Goal: Task Accomplishment & Management: Use online tool/utility

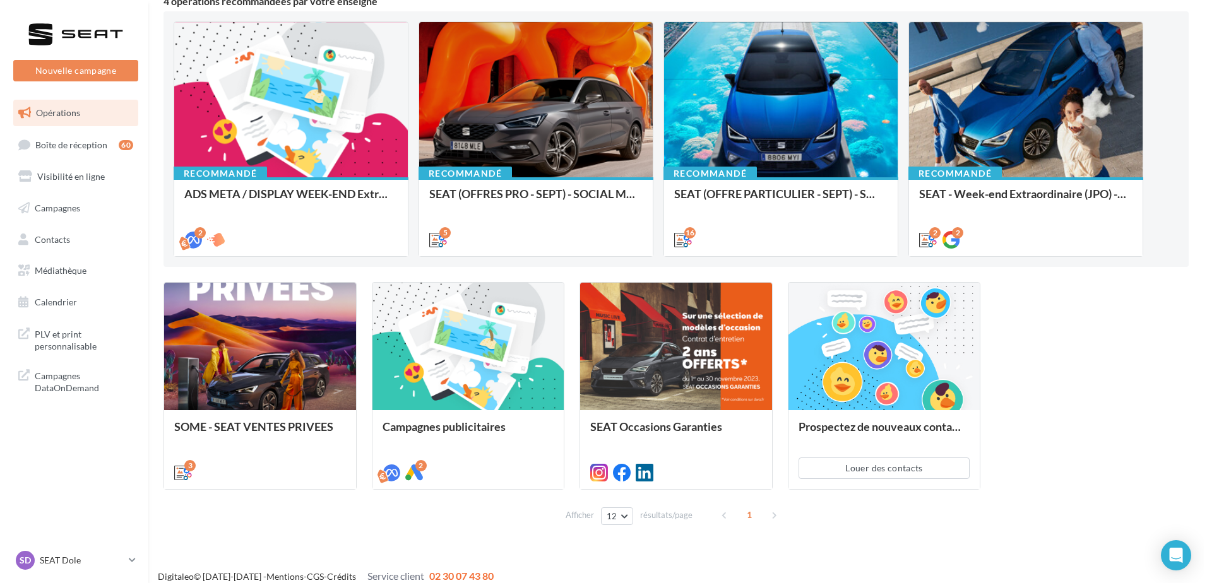
scroll to position [135, 0]
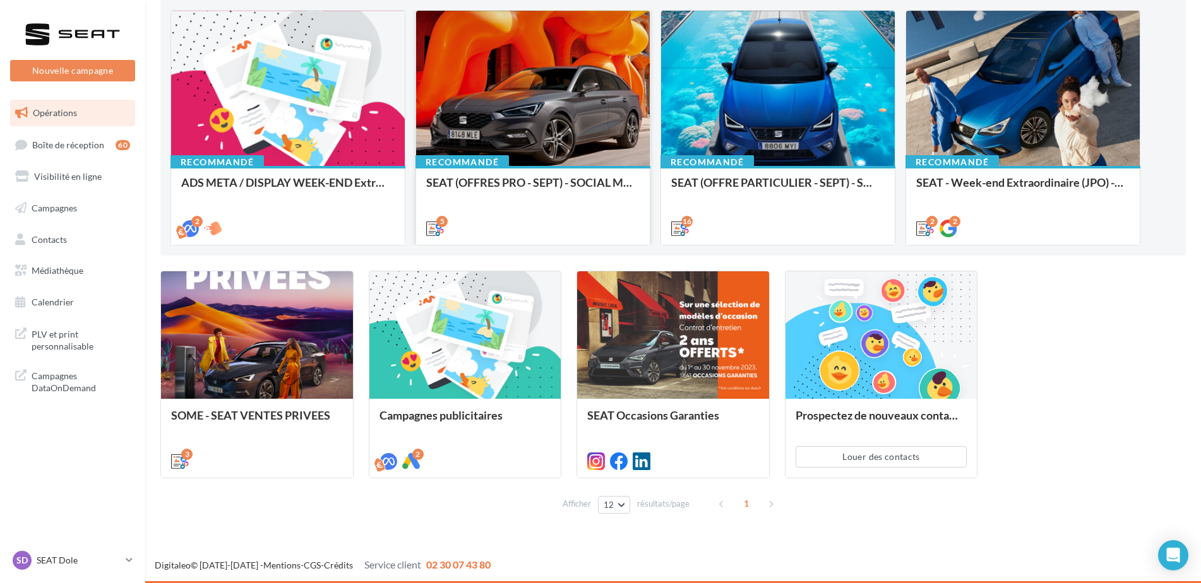
click at [581, 167] on div "Recommandé SEAT (OFFRES PRO - SEPT) - SOCIAL MEDIA" at bounding box center [533, 205] width 234 height 78
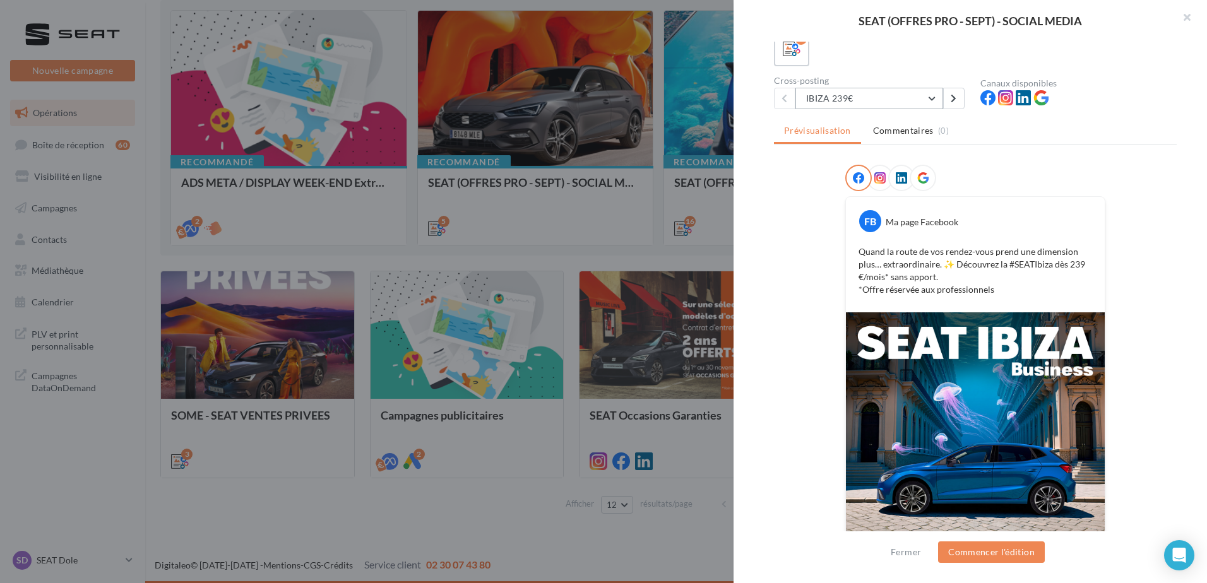
scroll to position [0, 0]
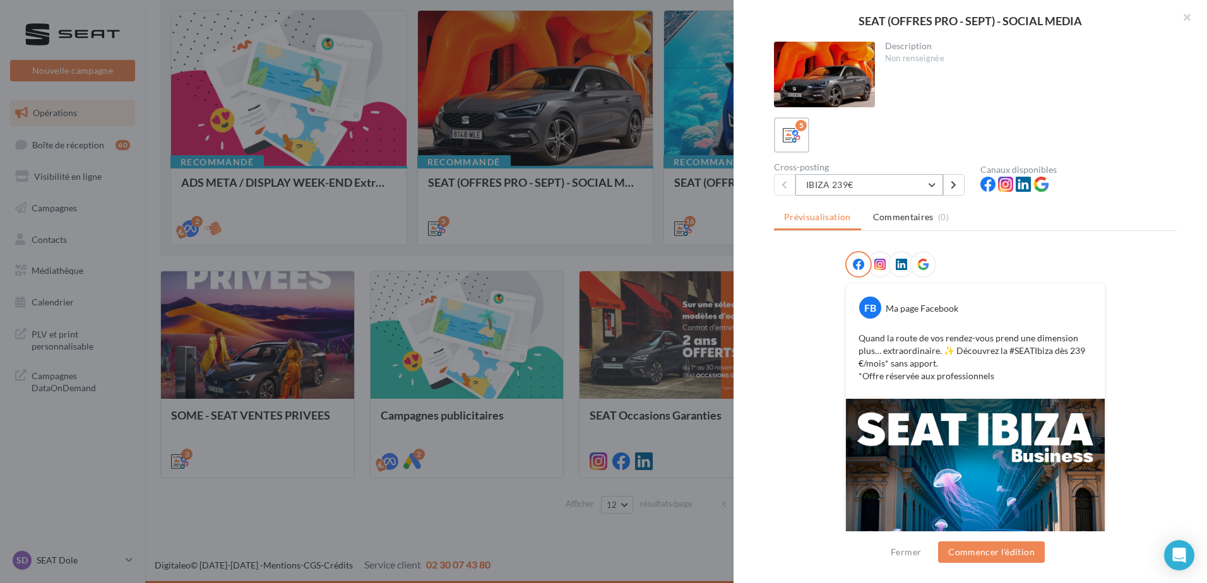
click at [889, 190] on button "IBIZA 239€" at bounding box center [869, 184] width 148 height 21
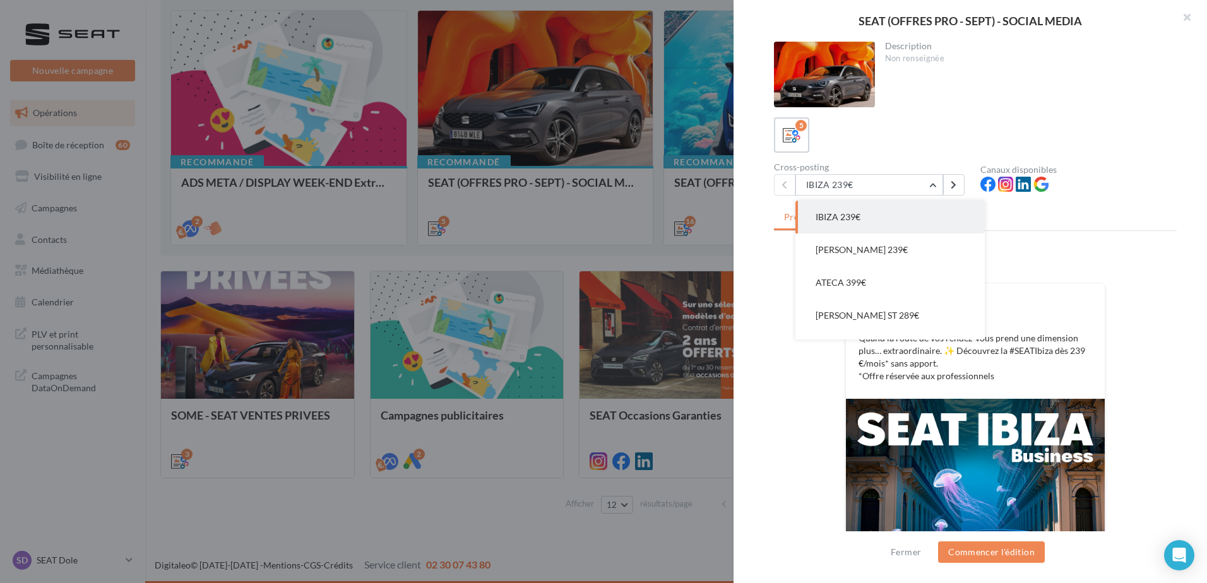
click at [1115, 249] on div "Prévisualisation Commentaires (0) FB Ma page Facebook Quand la route de vos ren…" at bounding box center [975, 375] width 403 height 338
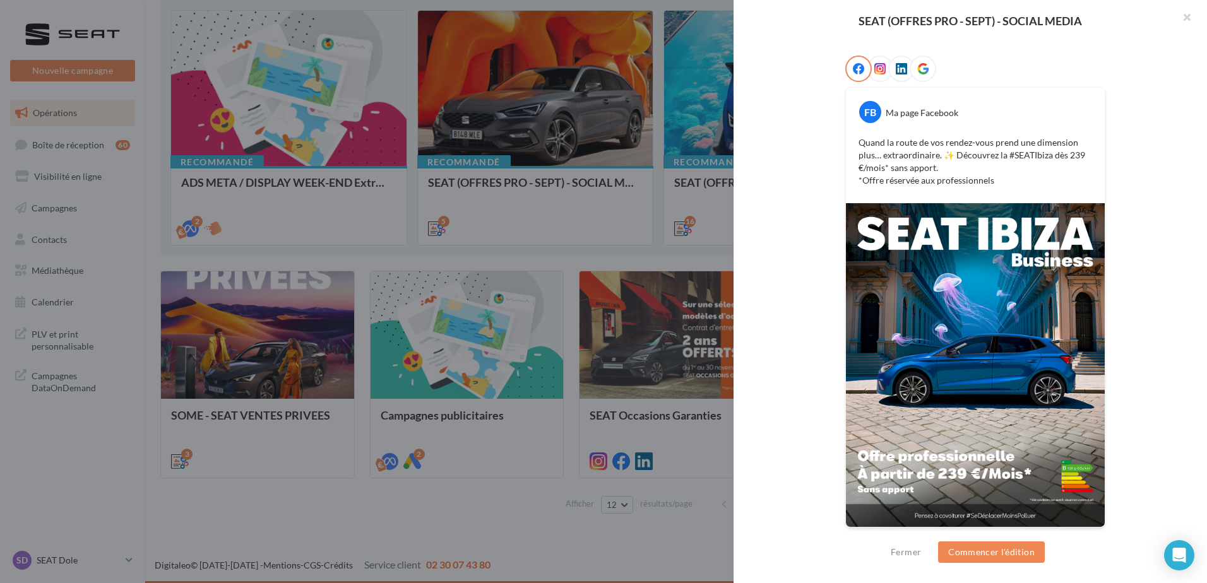
scroll to position [196, 0]
click at [977, 552] on button "Commencer l'édition" at bounding box center [991, 552] width 107 height 21
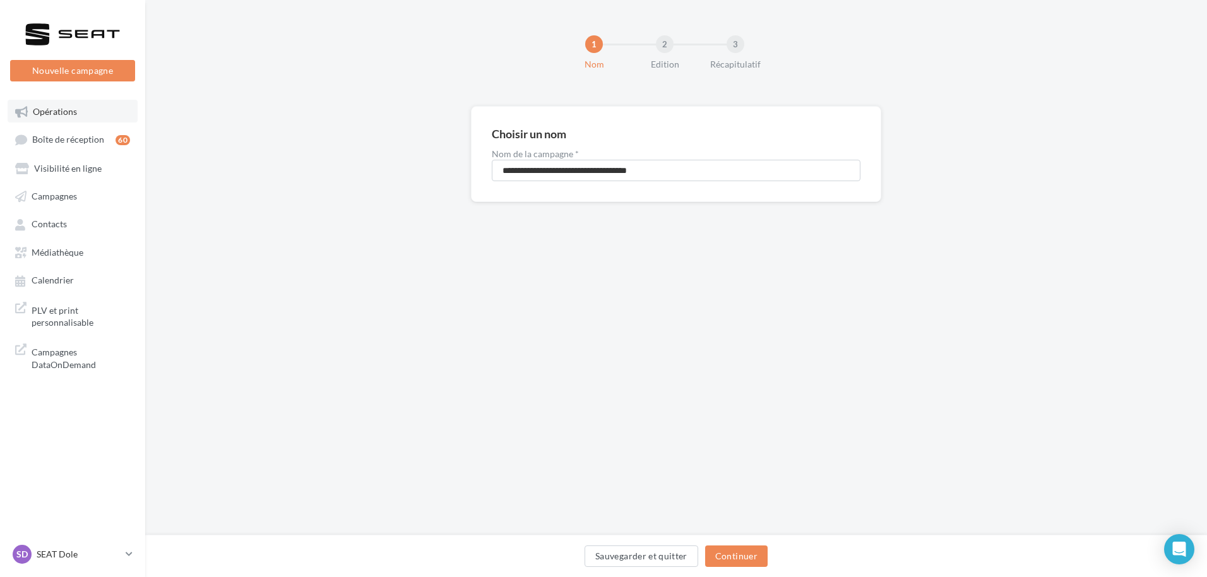
click at [78, 105] on link "Opérations" at bounding box center [73, 111] width 130 height 23
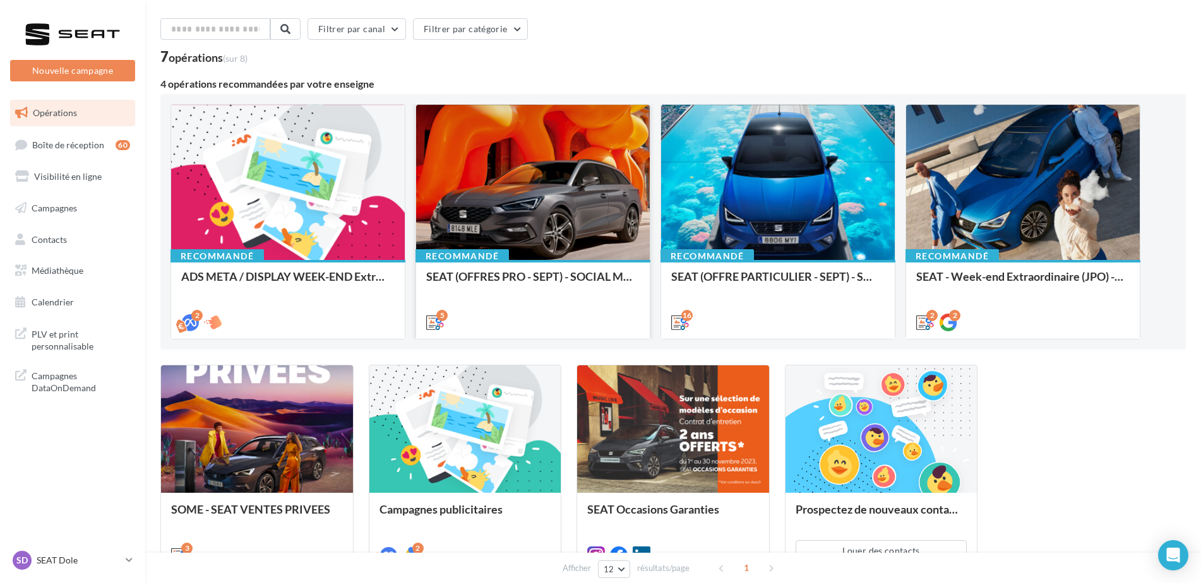
scroll to position [63, 0]
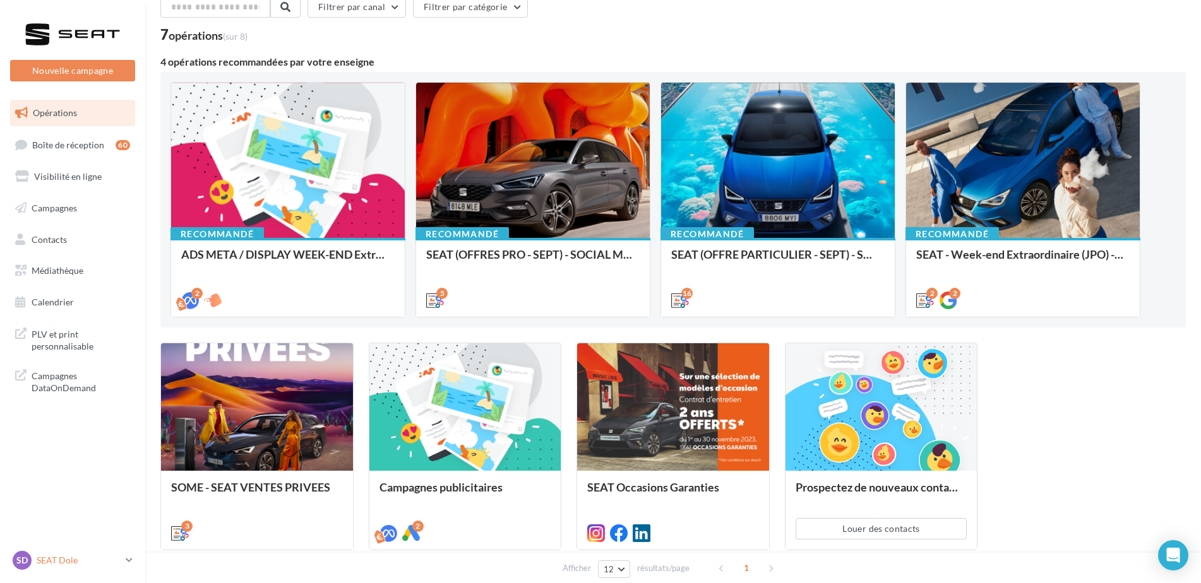
click at [82, 554] on div "SD SEAT Dole SEAT-CHOISEY" at bounding box center [67, 560] width 108 height 19
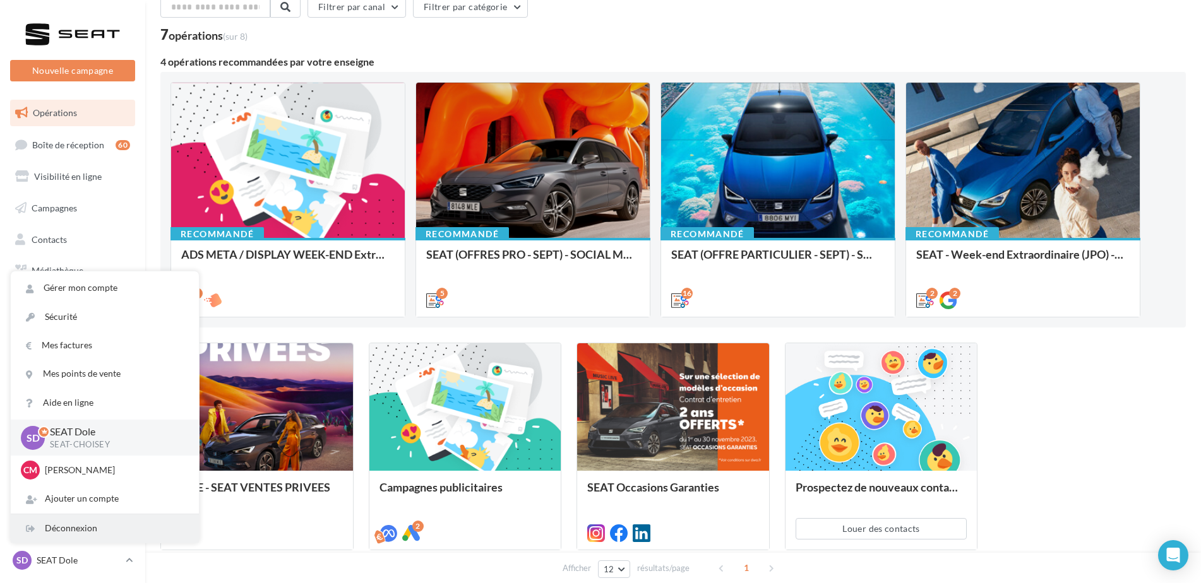
click at [74, 526] on div "Déconnexion" at bounding box center [105, 528] width 188 height 28
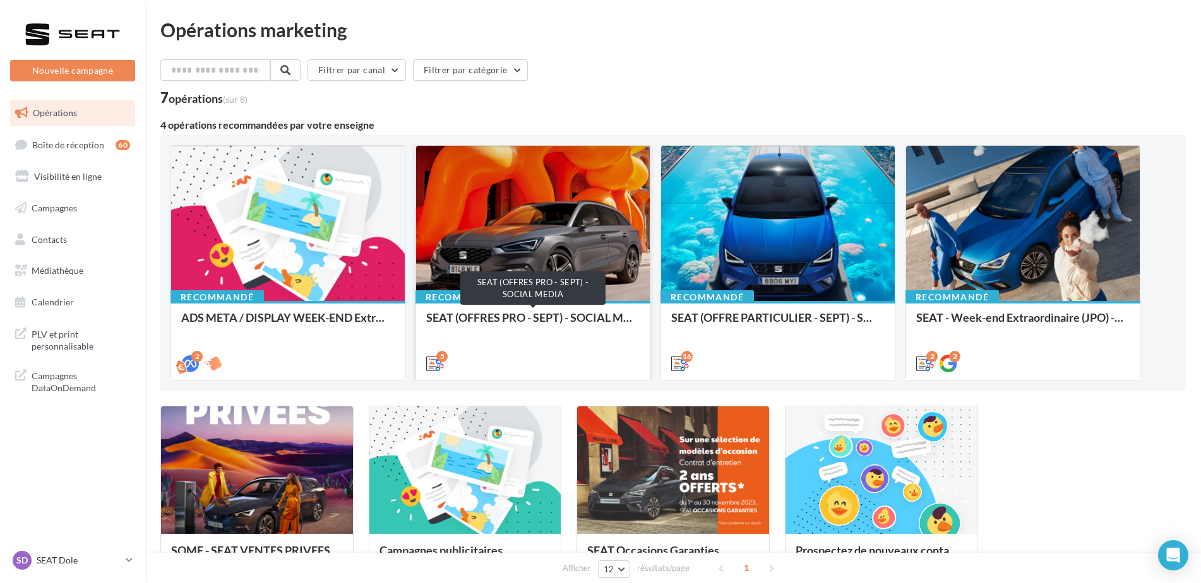
click at [532, 319] on div "SEAT (OFFRES PRO - SEPT) - SOCIAL MEDIA" at bounding box center [532, 323] width 213 height 25
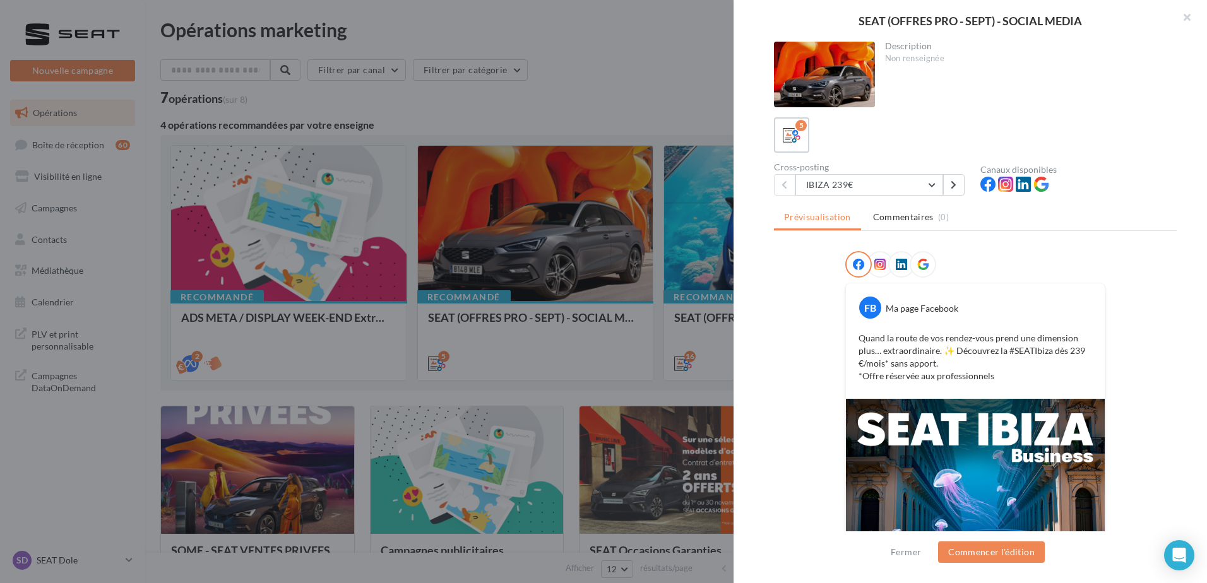
scroll to position [189, 0]
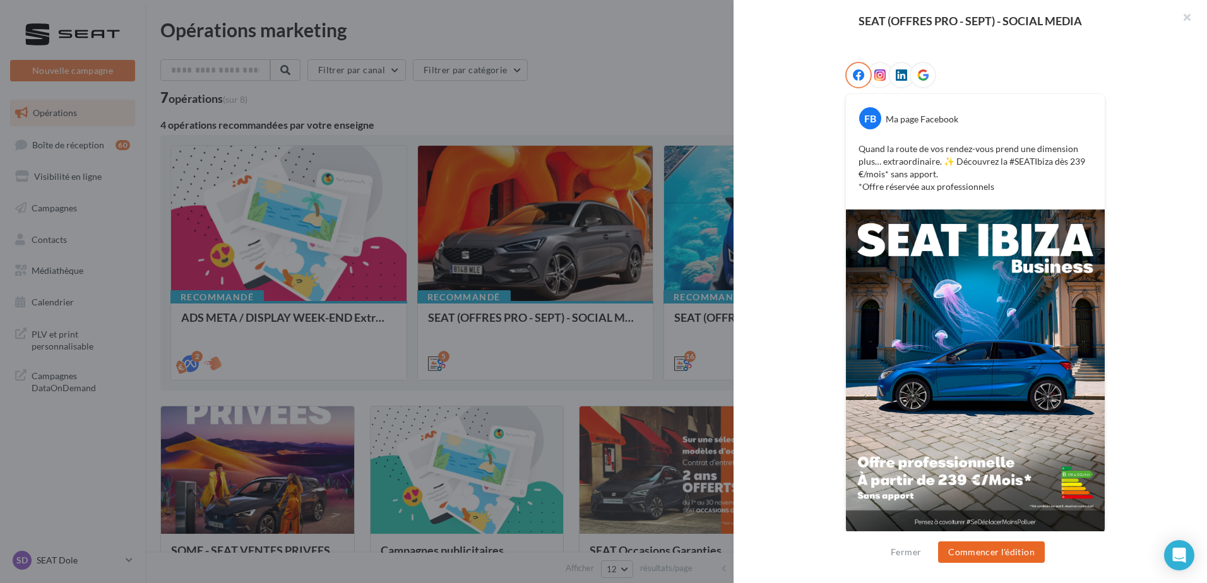
click at [999, 559] on button "Commencer l'édition" at bounding box center [991, 552] width 107 height 21
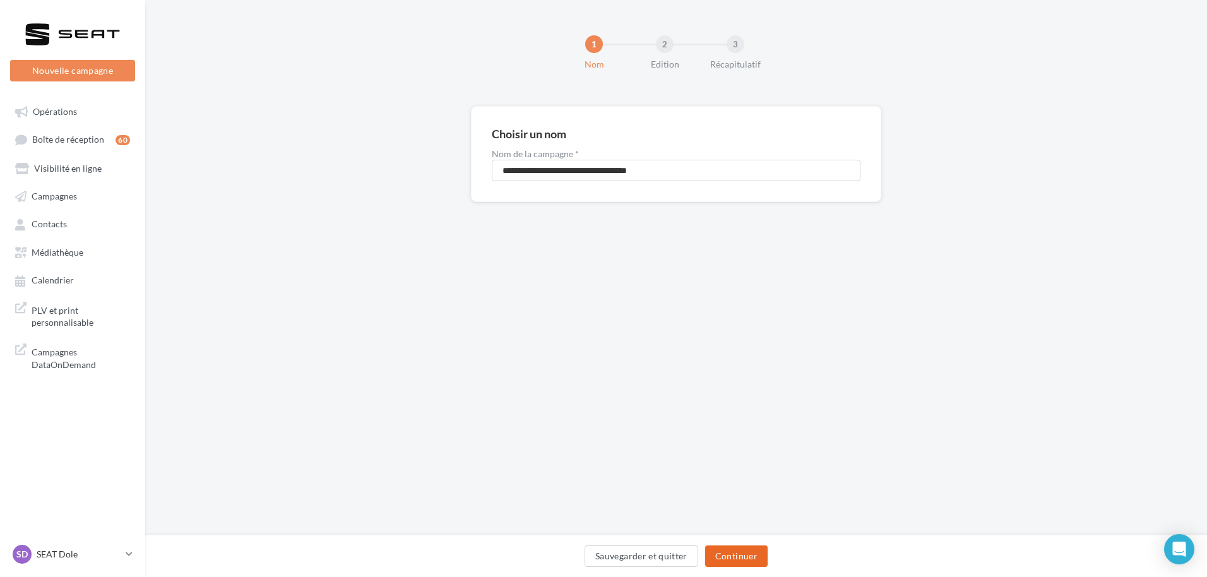
click at [743, 559] on button "Continuer" at bounding box center [736, 555] width 62 height 21
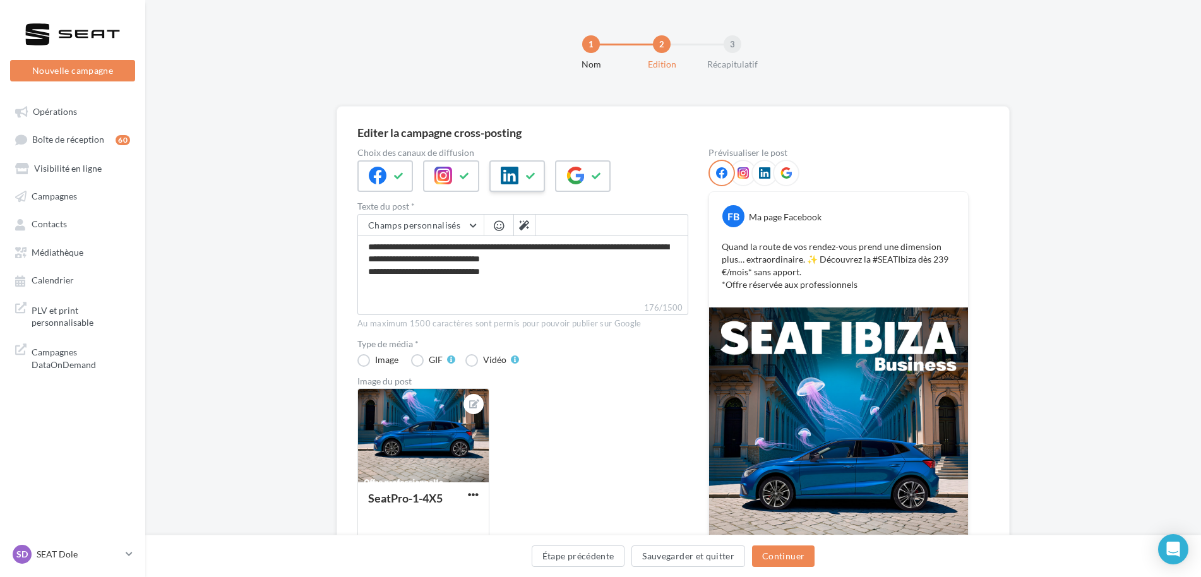
click at [530, 174] on icon at bounding box center [531, 176] width 10 height 9
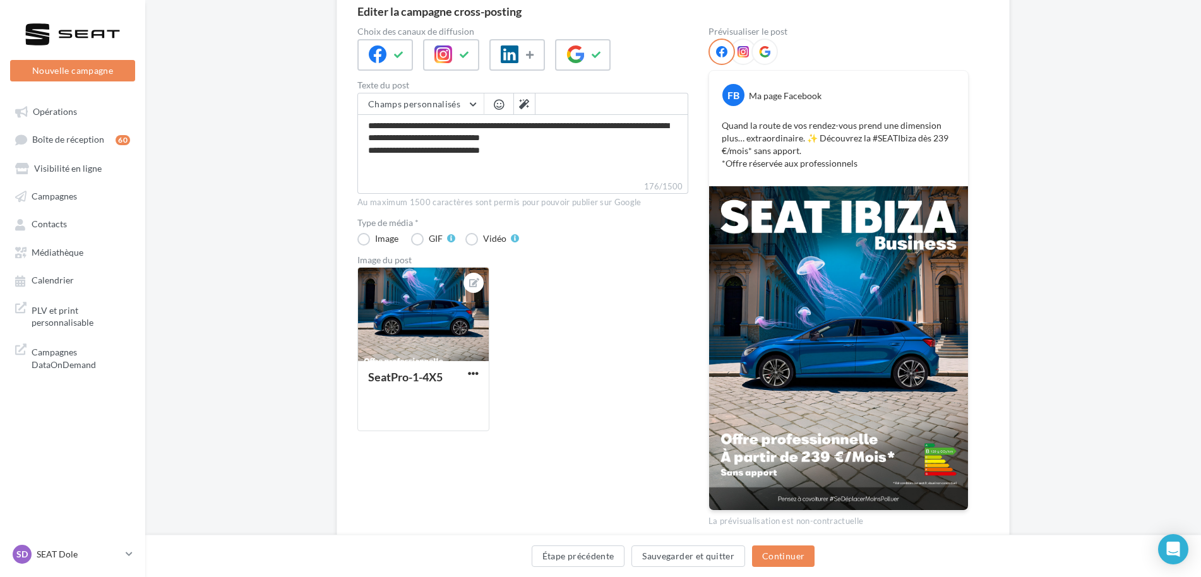
scroll to position [126, 0]
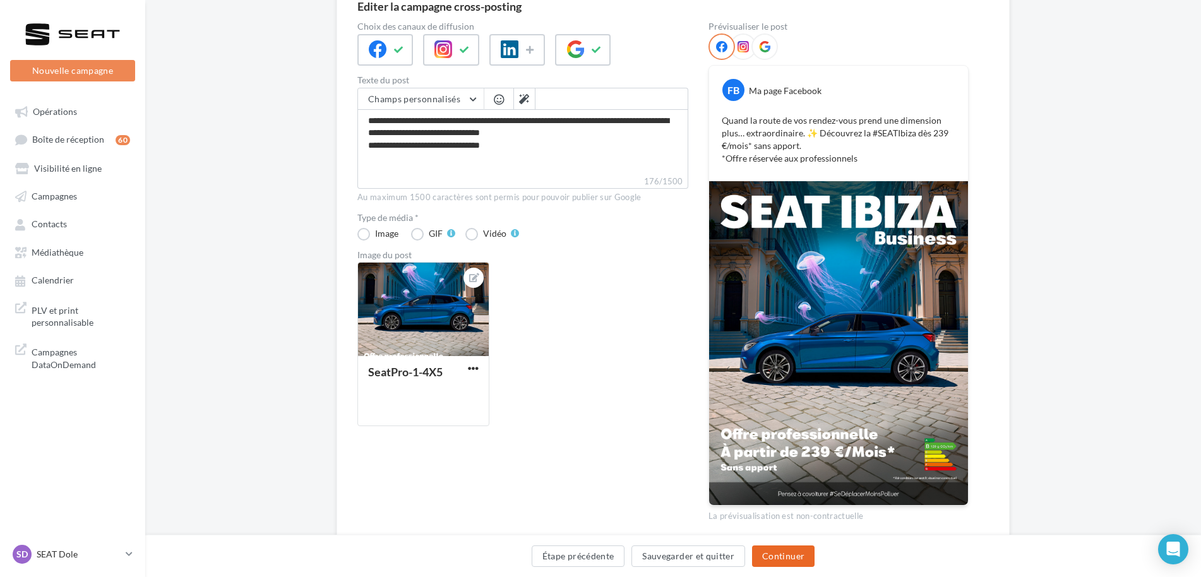
click at [792, 562] on button "Continuer" at bounding box center [783, 555] width 62 height 21
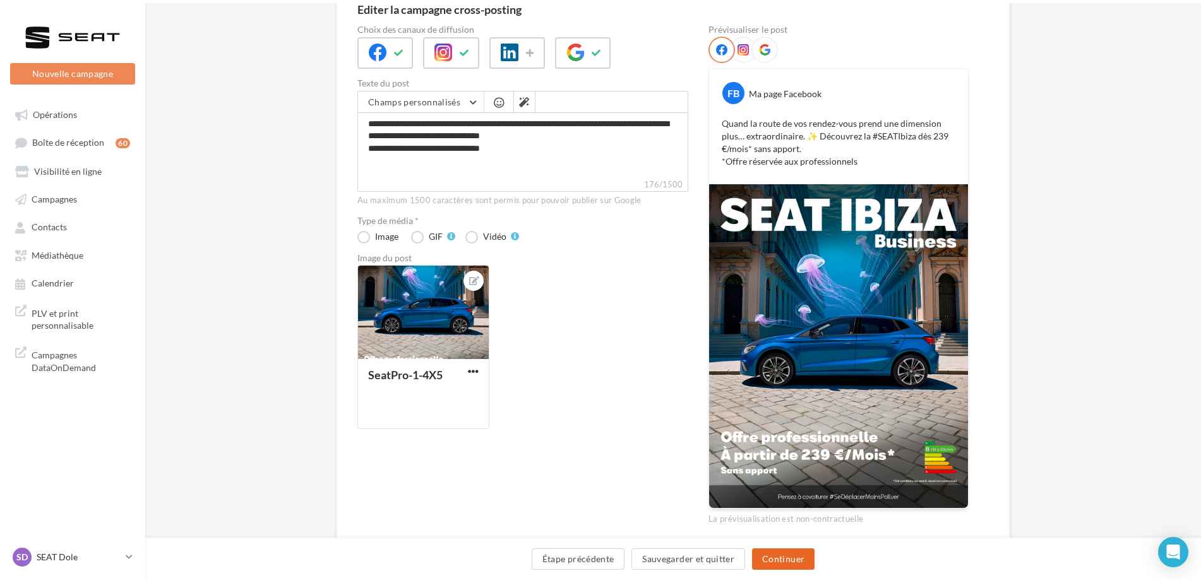
scroll to position [0, 0]
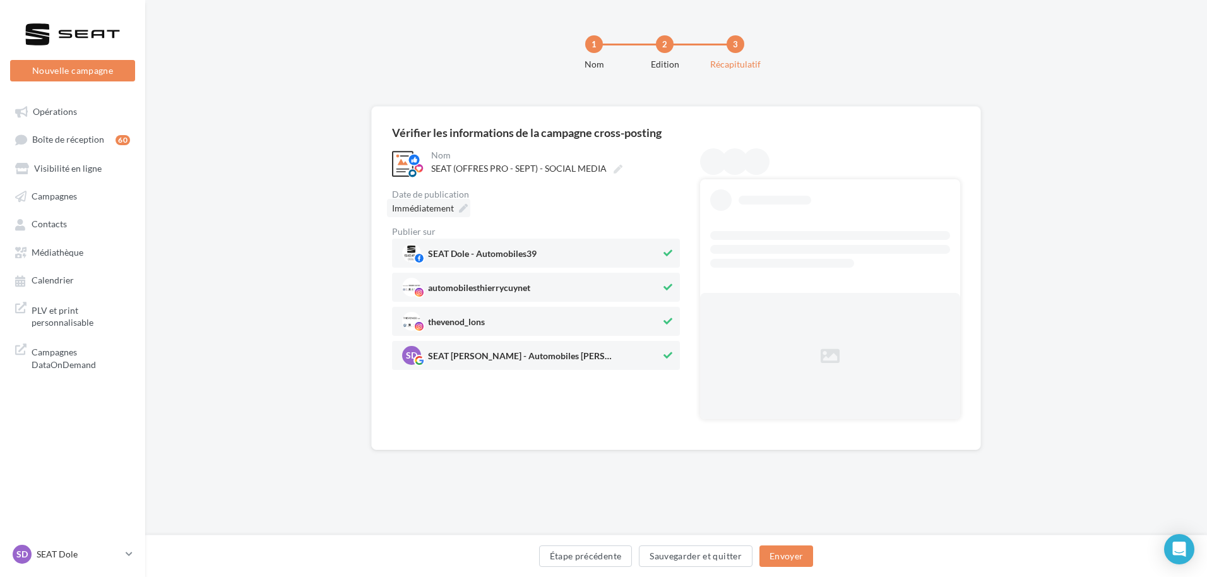
click at [462, 204] on icon at bounding box center [463, 208] width 9 height 9
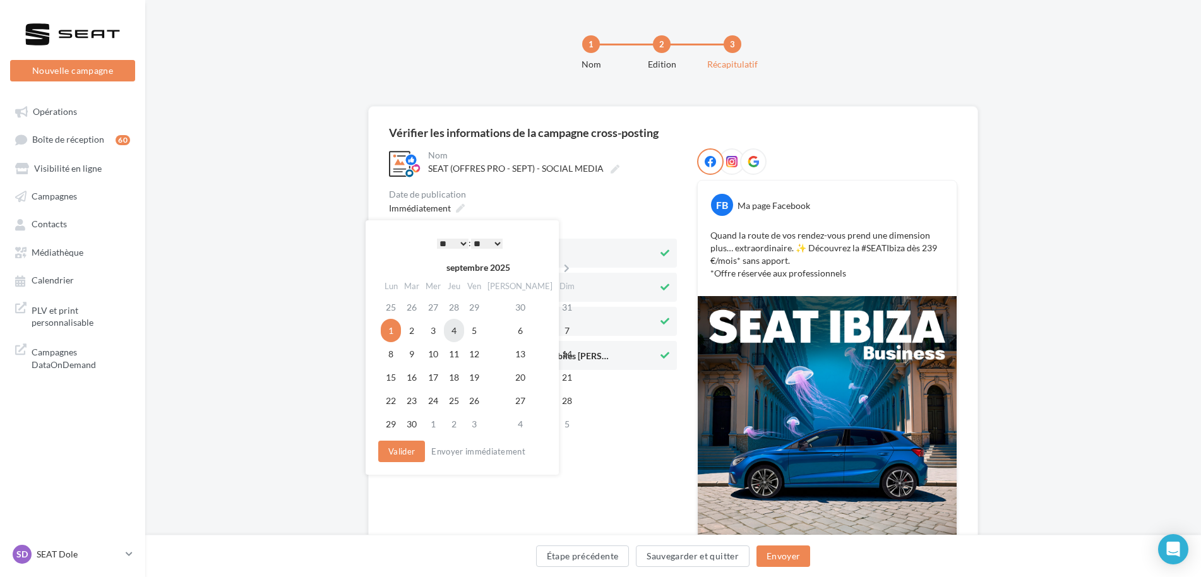
click at [463, 332] on td "4" at bounding box center [454, 330] width 20 height 23
click at [401, 460] on button "Valider" at bounding box center [398, 451] width 47 height 21
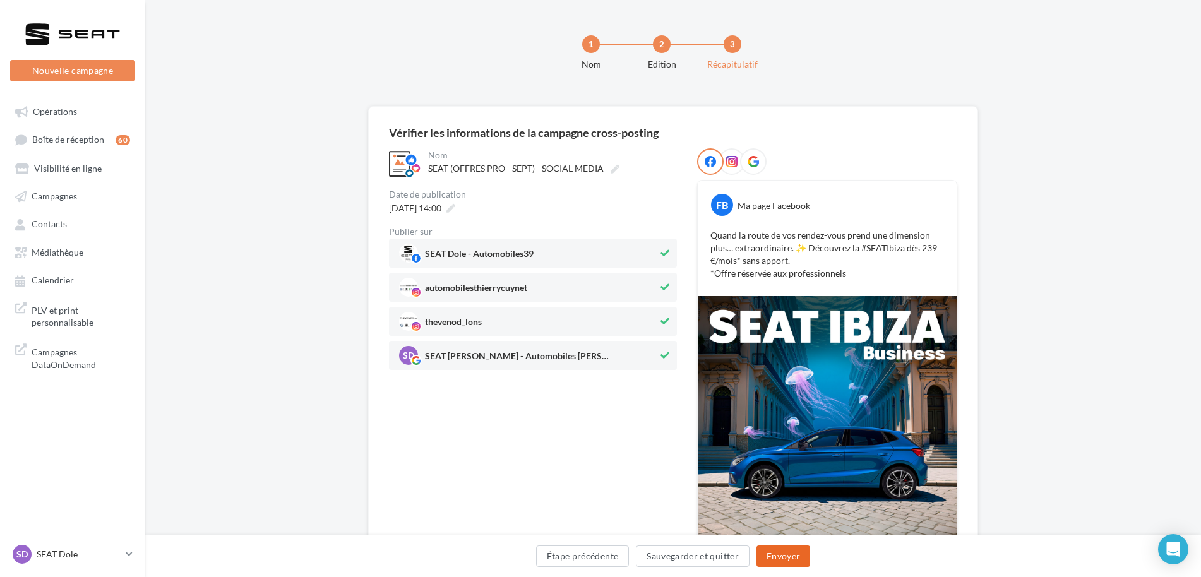
click at [792, 555] on button "Envoyer" at bounding box center [783, 555] width 54 height 21
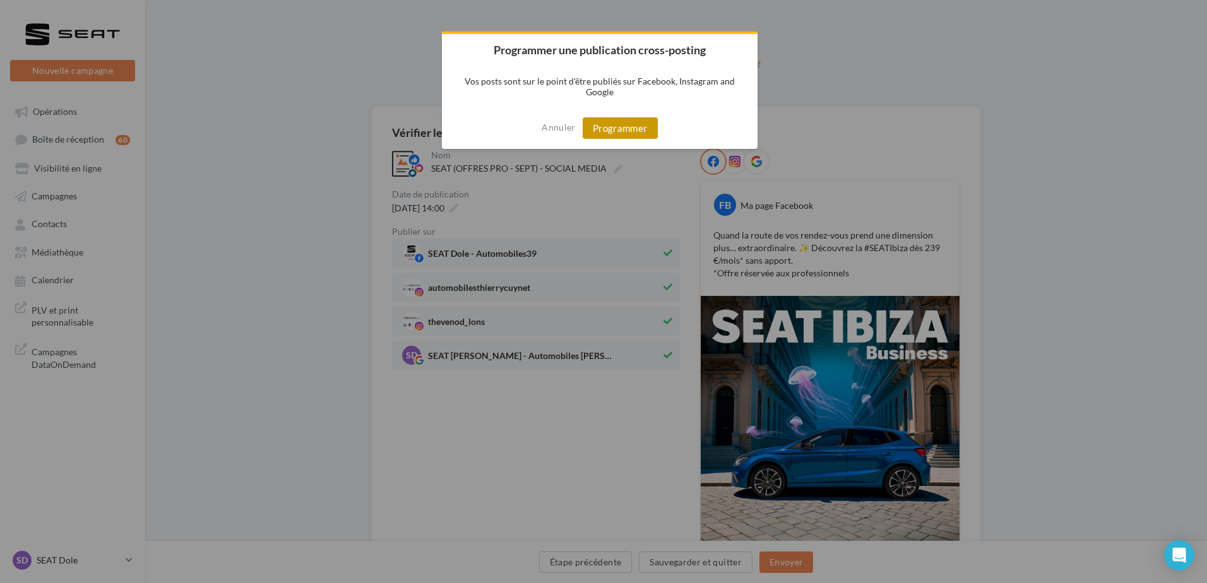
click at [645, 130] on button "Programmer" at bounding box center [620, 127] width 75 height 21
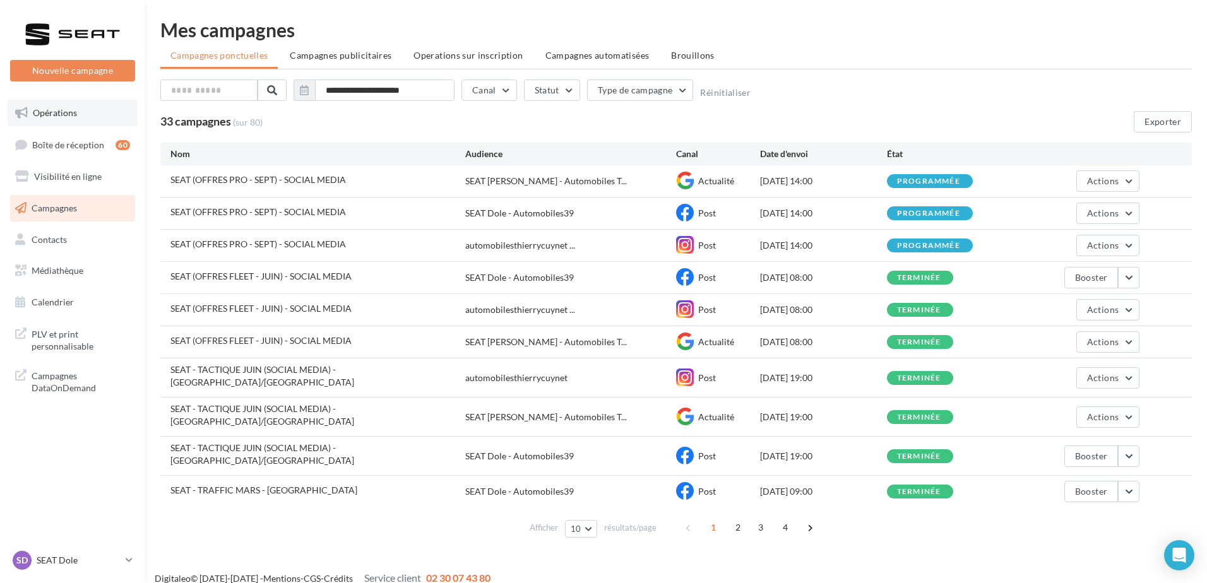
click at [50, 107] on span "Opérations" at bounding box center [55, 112] width 44 height 11
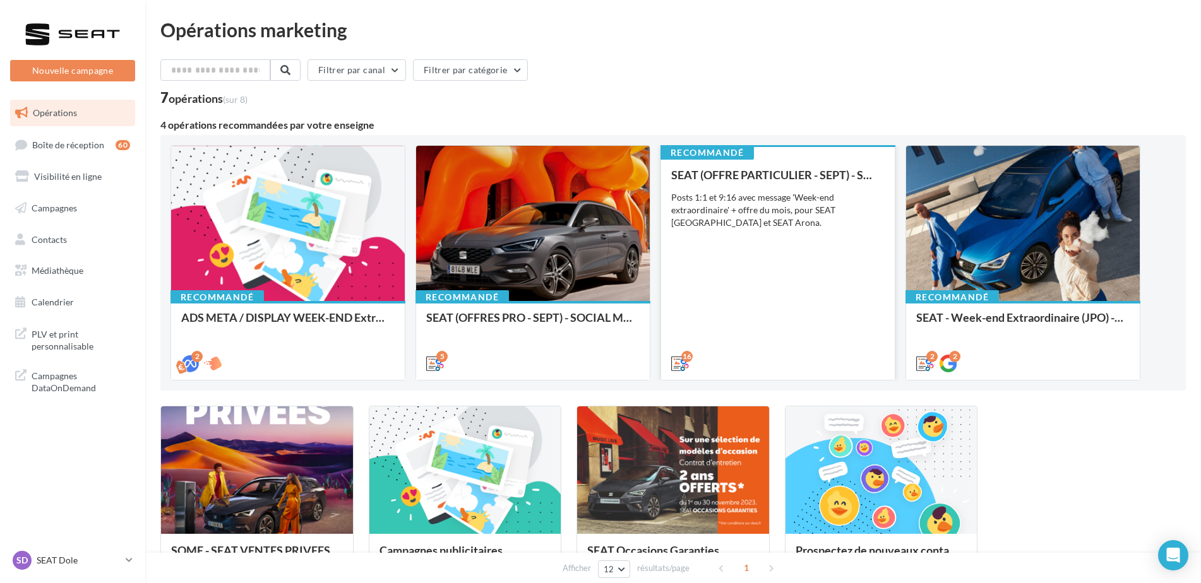
click at [815, 281] on div "SEAT (OFFRE PARTICULIER - SEPT) - SOCIAL MEDIA Posts 1:1 et 9:16 avec message '…" at bounding box center [777, 269] width 213 height 200
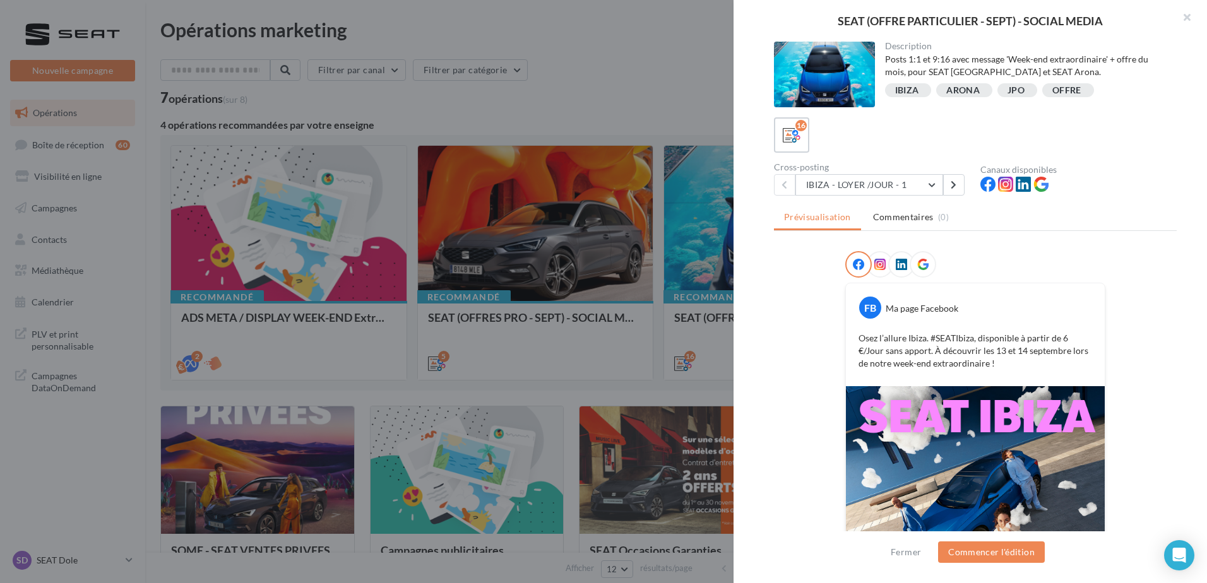
scroll to position [1, 0]
click at [886, 191] on button "IBIZA - LOYER /JOUR - 1" at bounding box center [869, 183] width 148 height 21
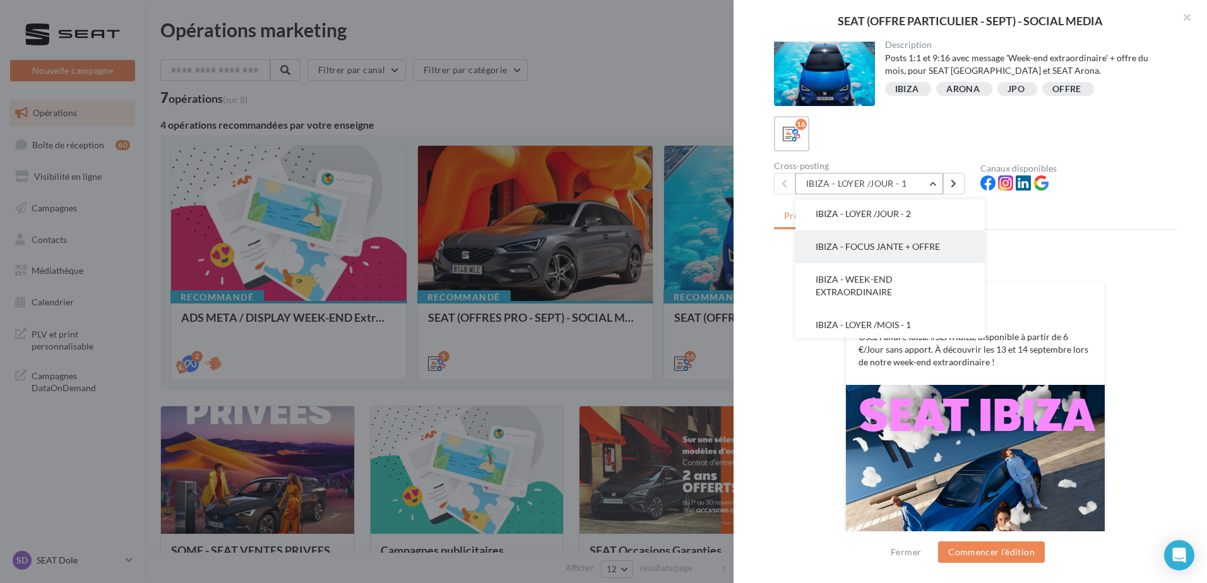
scroll to position [63, 0]
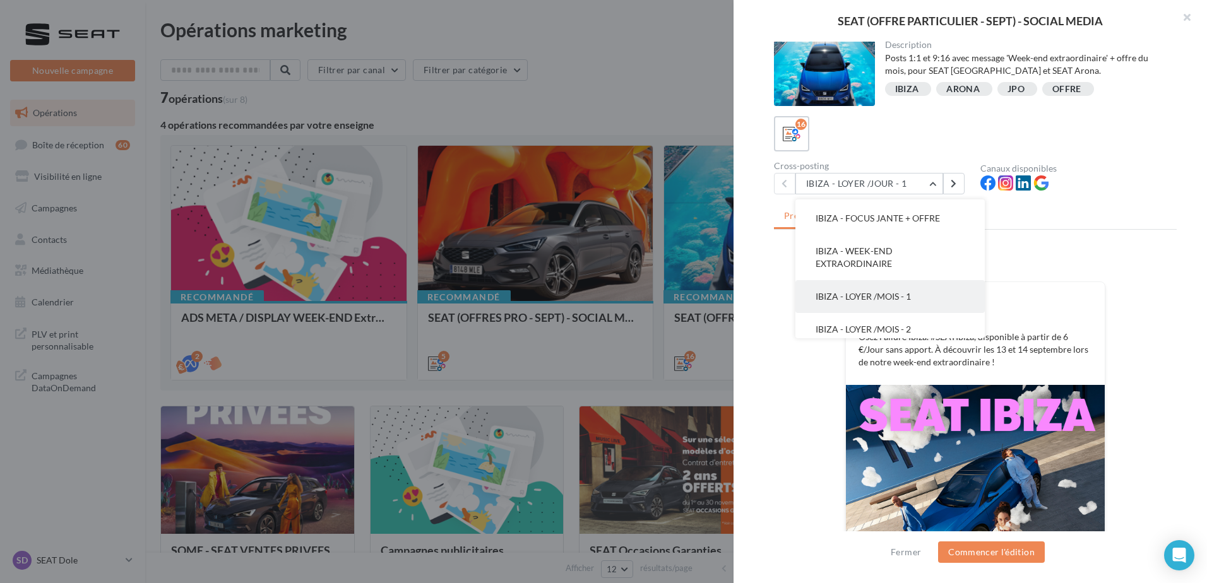
click at [904, 290] on button "IBIZA - LOYER /MOIS - 1" at bounding box center [889, 296] width 189 height 33
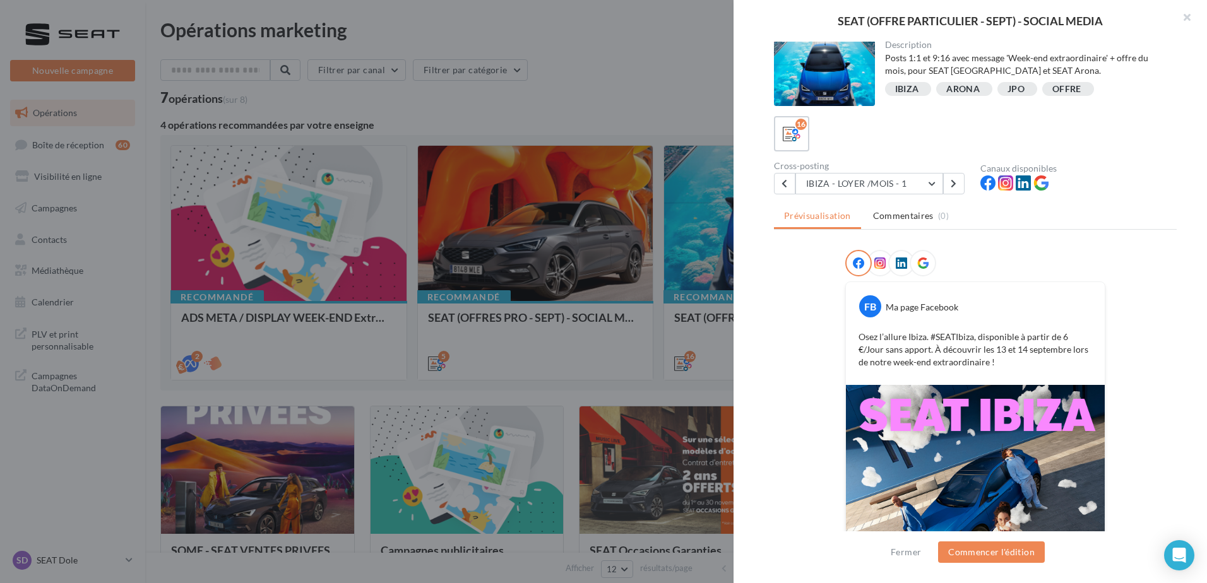
scroll to position [0, 0]
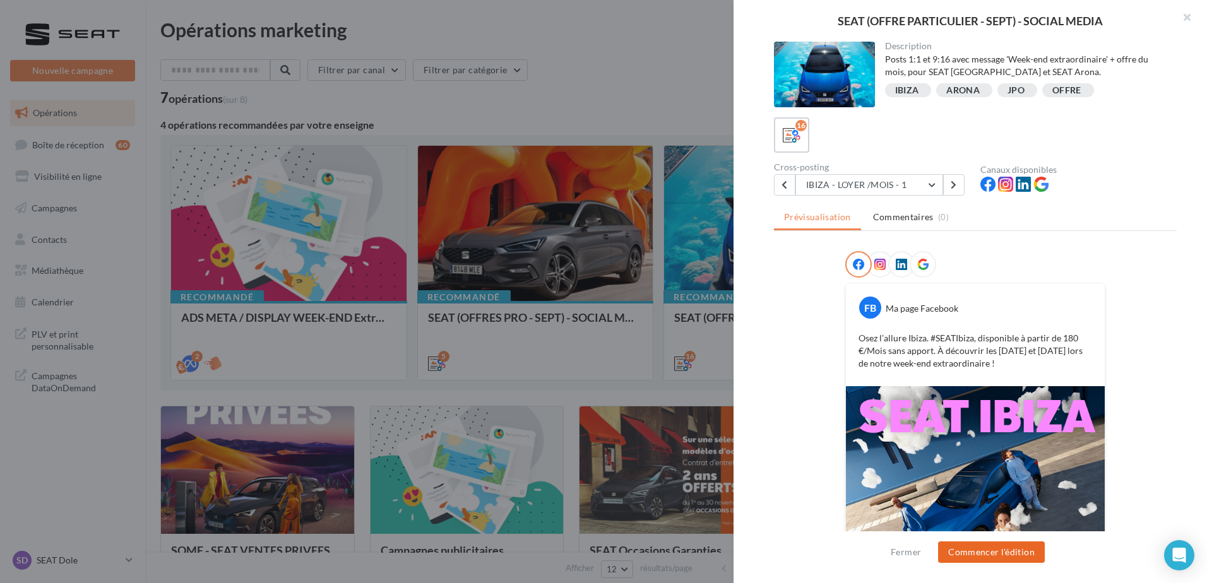
click at [980, 561] on button "Commencer l'édition" at bounding box center [991, 552] width 107 height 21
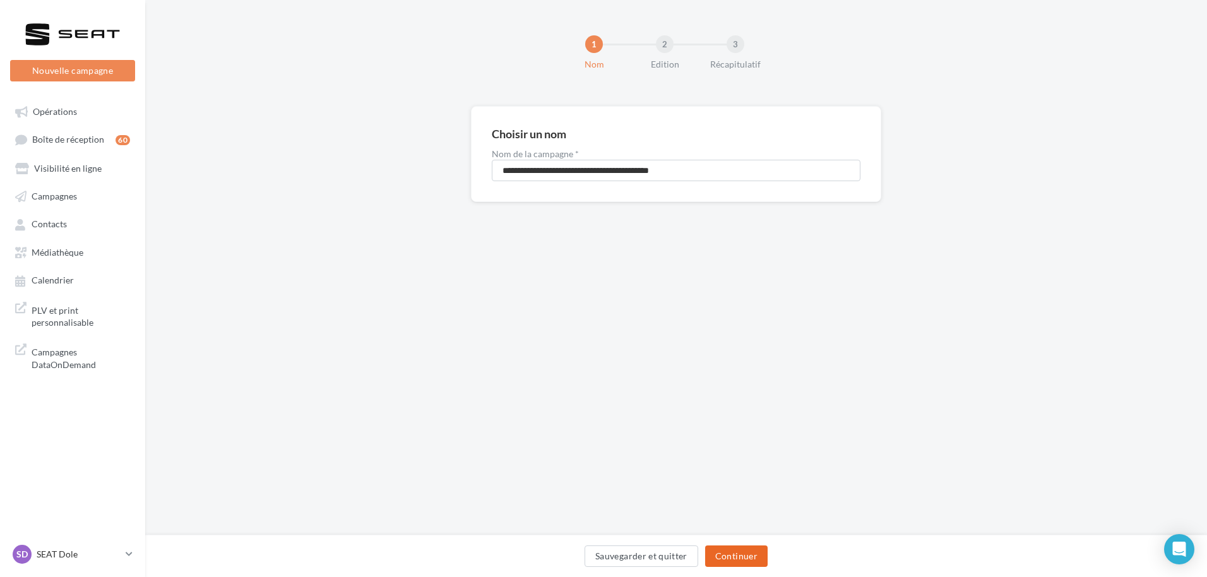
click at [746, 550] on button "Continuer" at bounding box center [736, 555] width 62 height 21
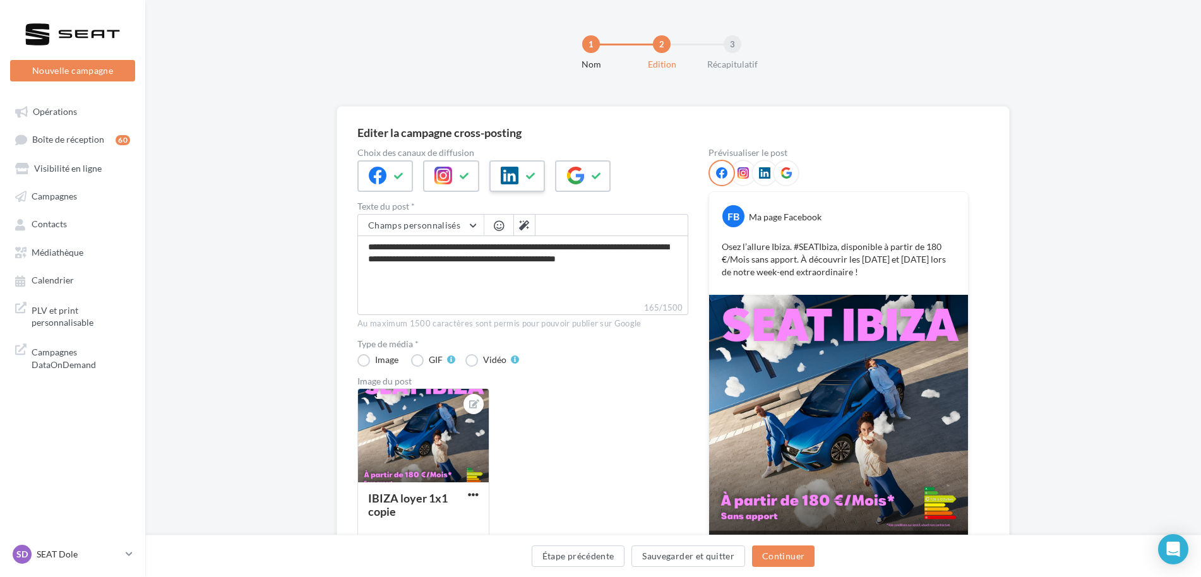
click at [533, 179] on icon at bounding box center [531, 176] width 10 height 9
click at [782, 562] on button "Continuer" at bounding box center [783, 555] width 62 height 21
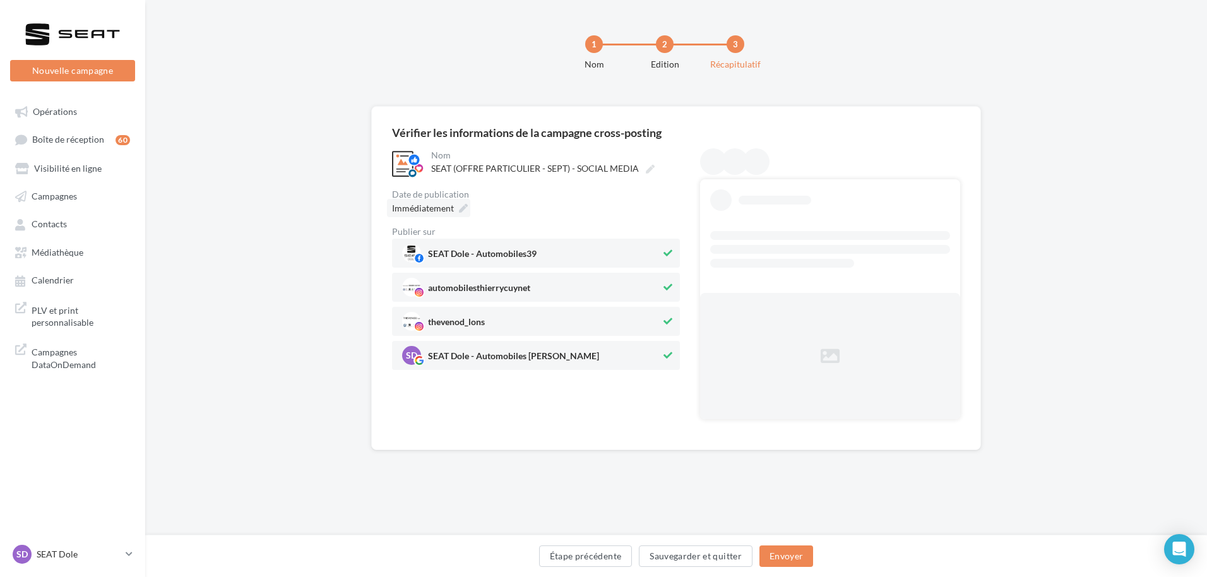
click at [457, 207] on div "Immédiatement" at bounding box center [428, 208] width 83 height 18
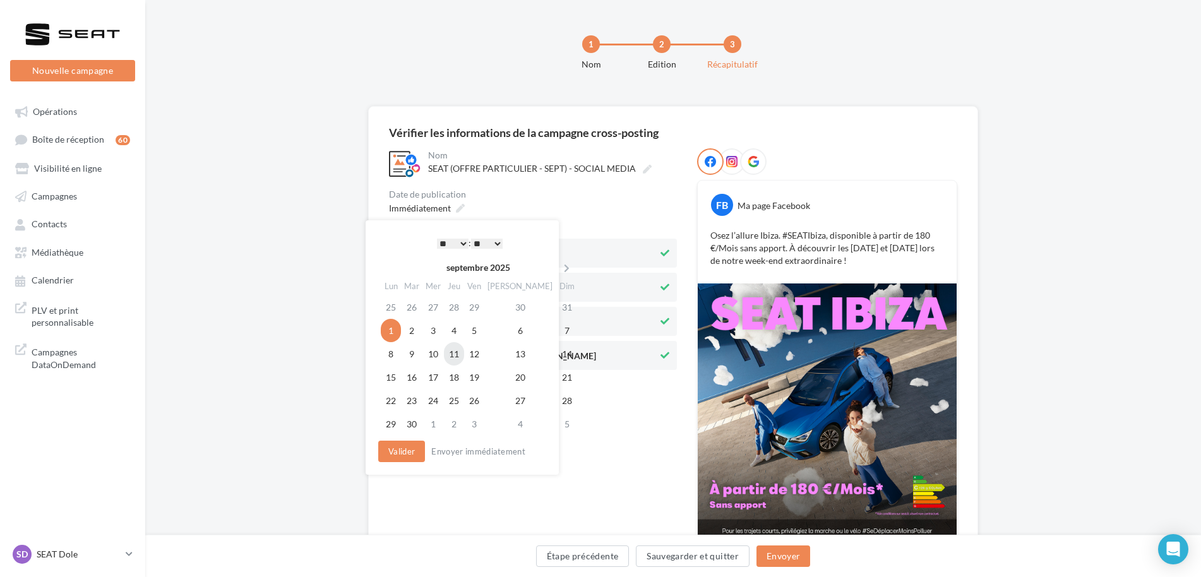
click at [464, 352] on td "11" at bounding box center [454, 353] width 20 height 23
click at [406, 446] on button "Valider" at bounding box center [398, 451] width 47 height 21
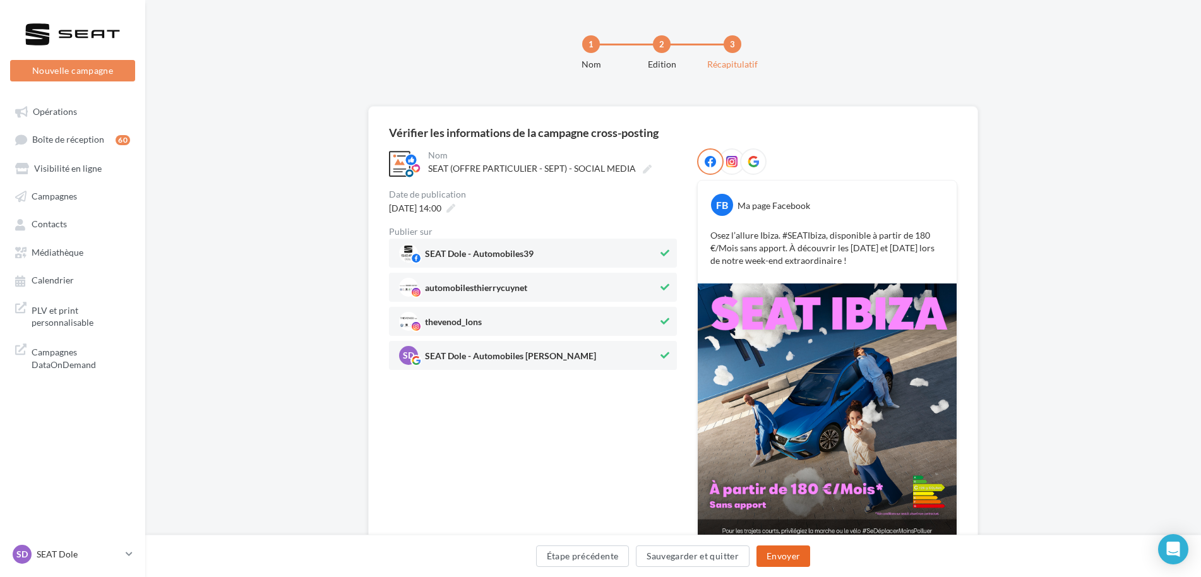
click at [782, 557] on button "Envoyer" at bounding box center [783, 555] width 54 height 21
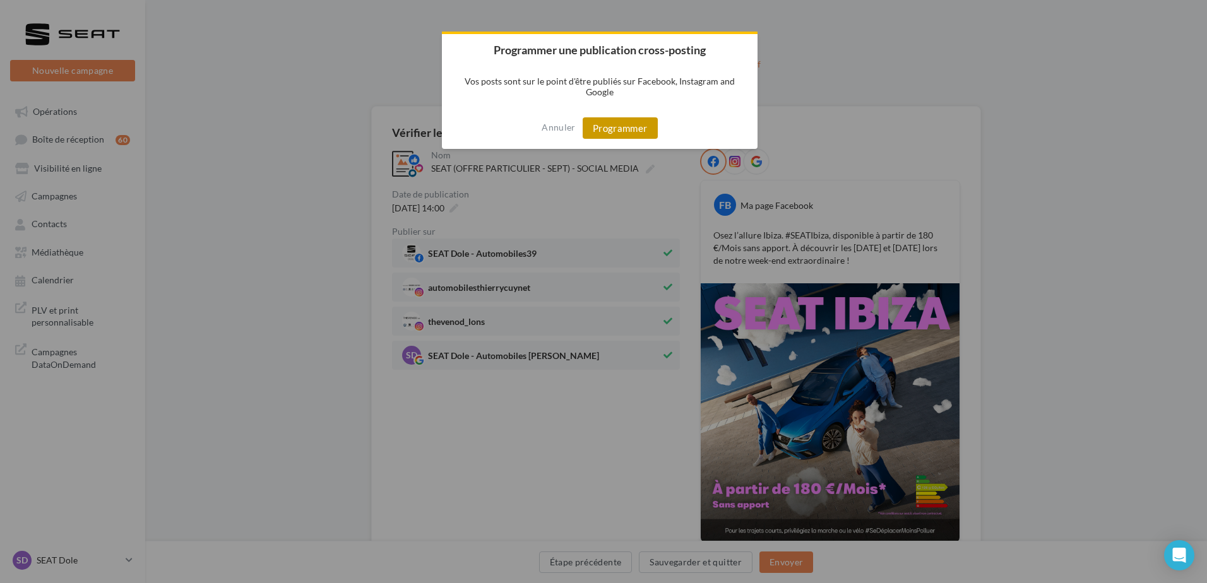
click at [644, 131] on button "Programmer" at bounding box center [620, 127] width 75 height 21
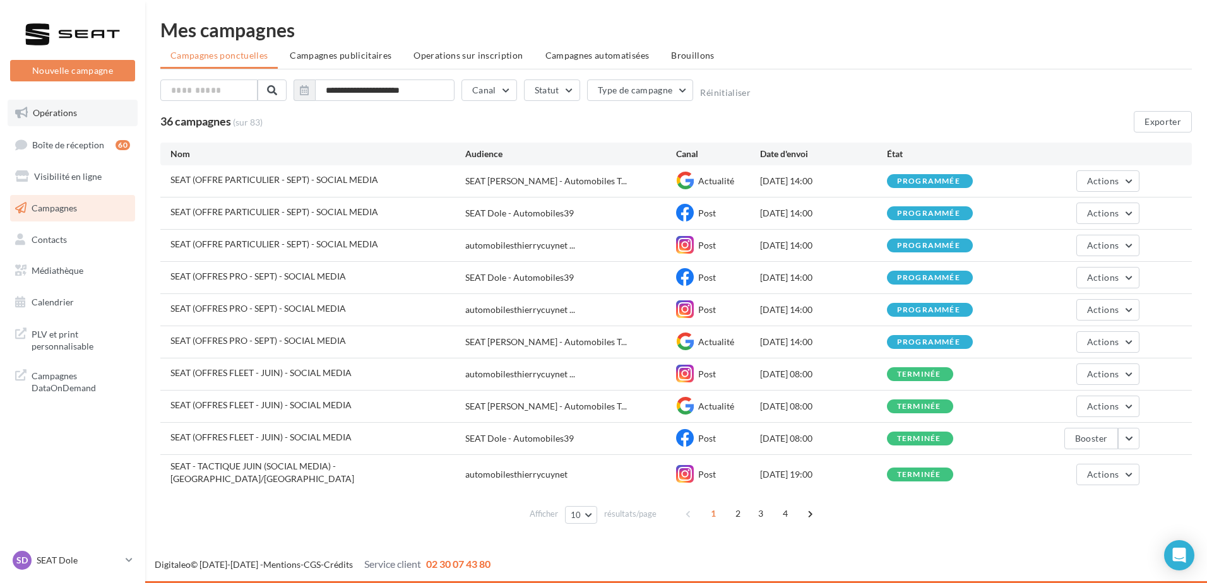
click at [97, 121] on link "Opérations" at bounding box center [73, 113] width 130 height 27
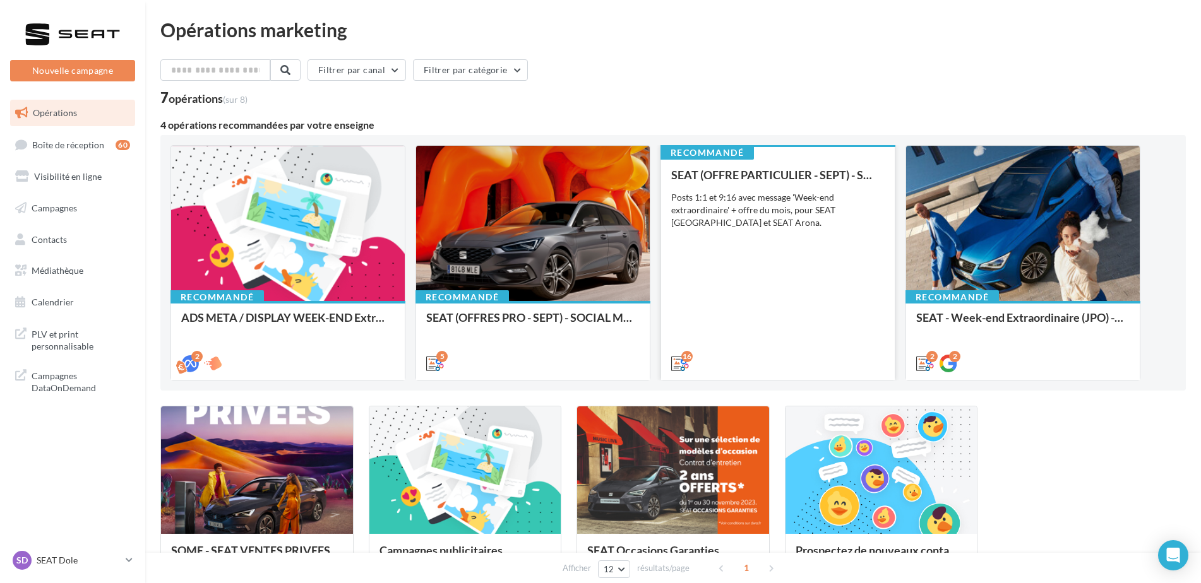
click at [804, 217] on div "Posts 1:1 et 9:16 avec message 'Week-end extraordinaire' + offre du mois, pour …" at bounding box center [777, 210] width 213 height 38
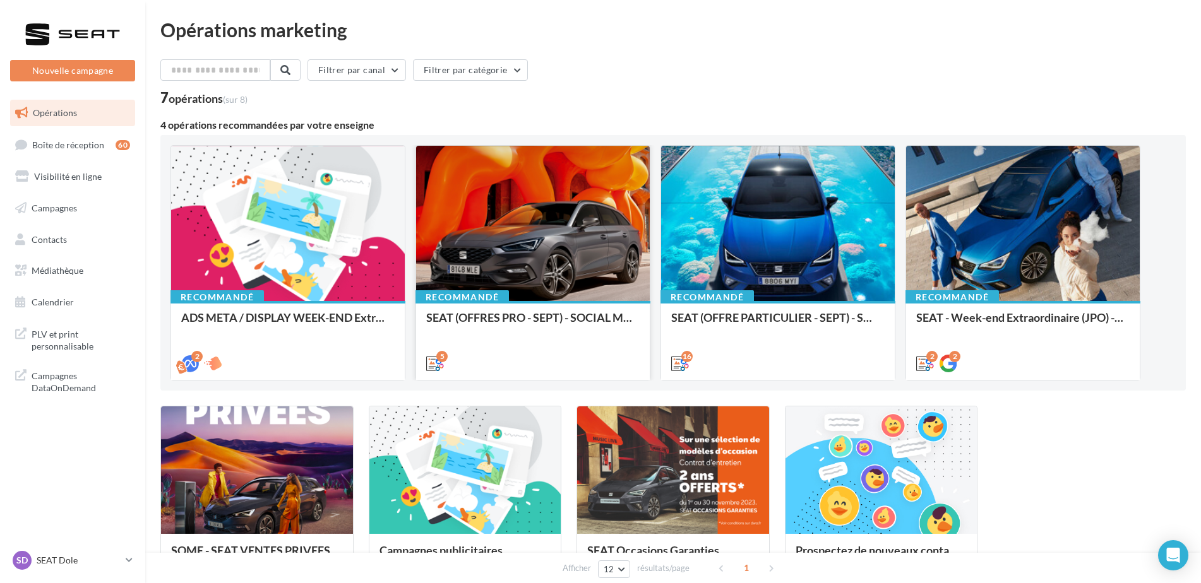
click at [595, 305] on div "Recommandé SEAT (OFFRES PRO - SEPT) - SOCIAL MEDIA" at bounding box center [533, 340] width 234 height 78
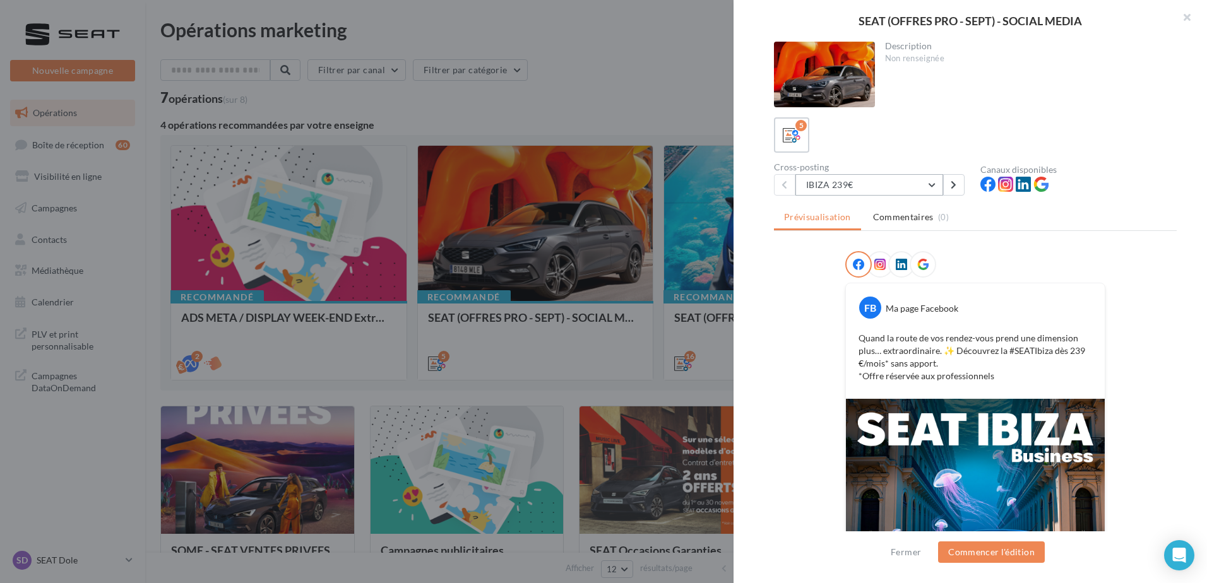
click at [865, 186] on button "IBIZA 239€" at bounding box center [869, 184] width 148 height 21
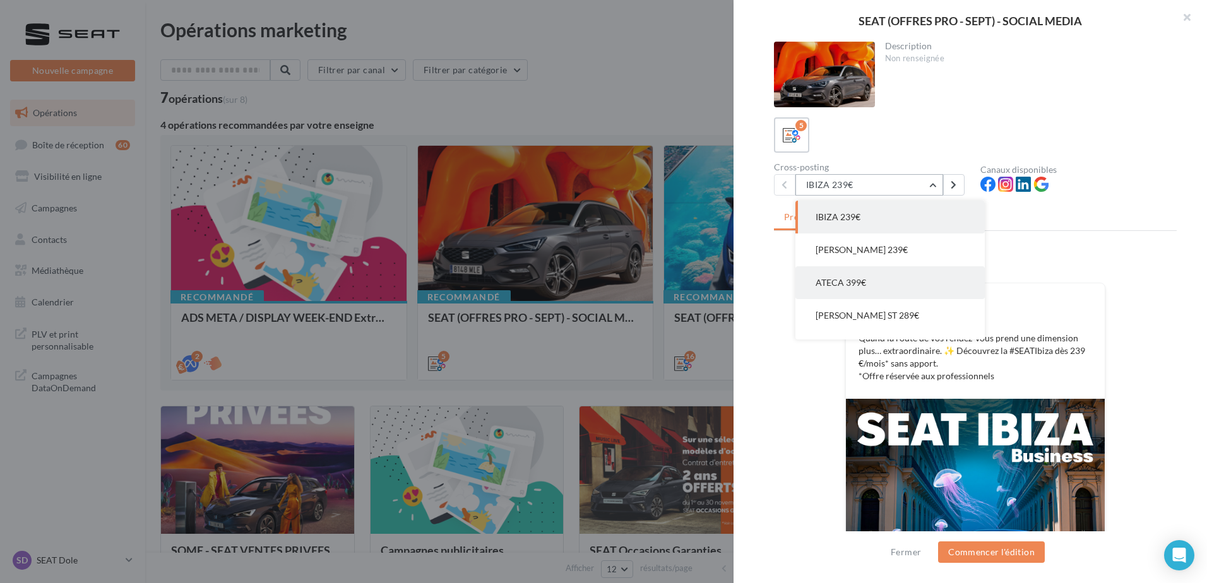
scroll to position [25, 0]
click at [853, 294] on span "LEON ST 289€" at bounding box center [868, 290] width 104 height 11
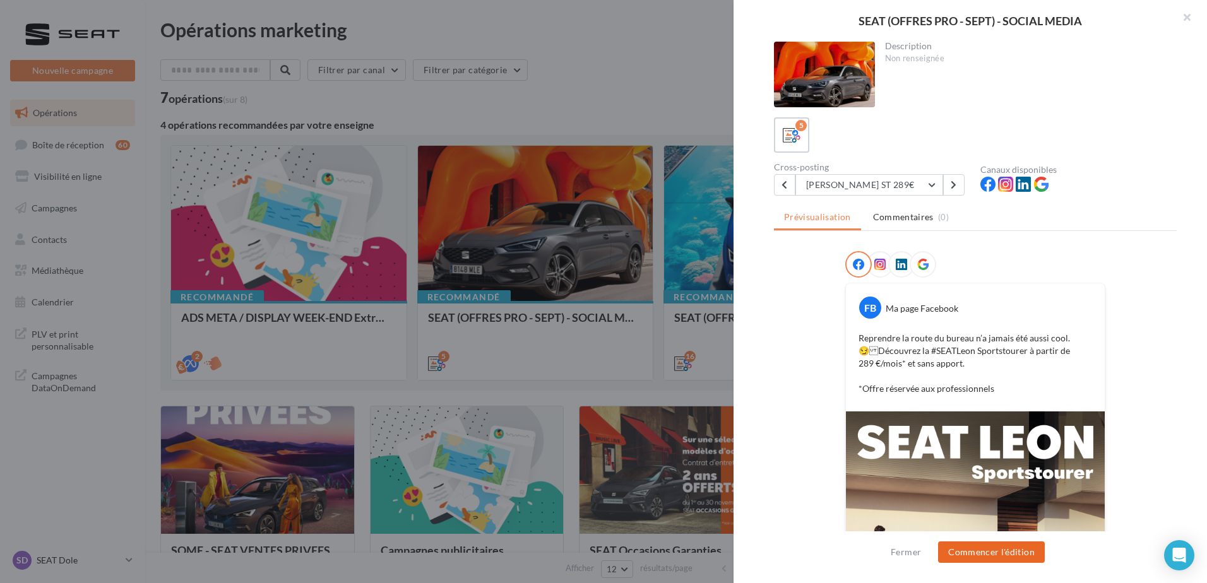
click at [1007, 549] on button "Commencer l'édition" at bounding box center [991, 552] width 107 height 21
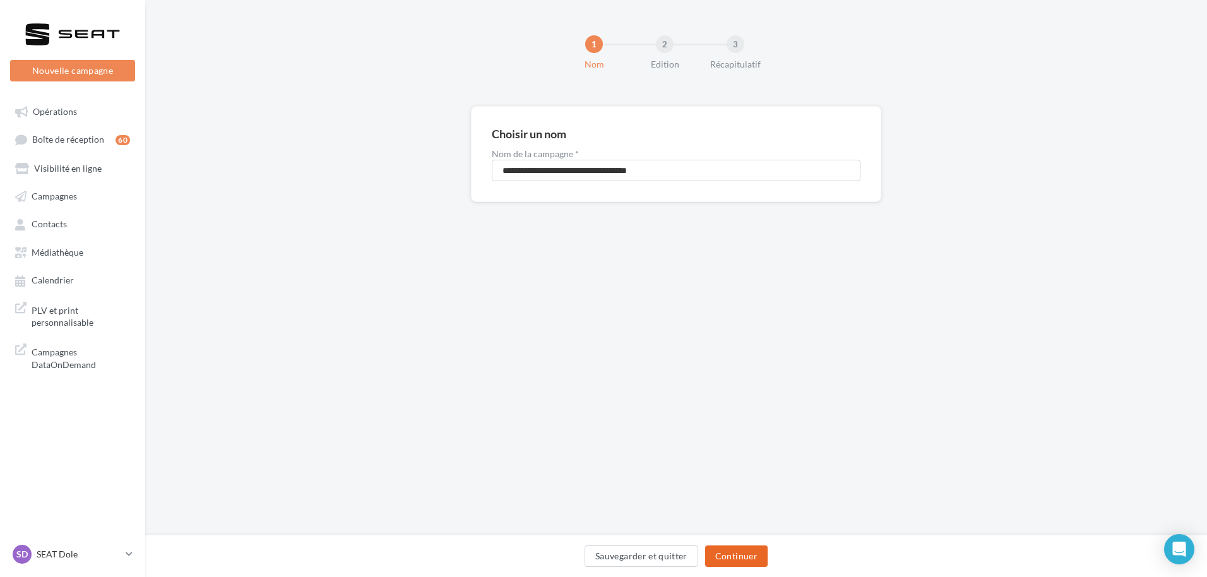
click at [756, 552] on button "Continuer" at bounding box center [736, 555] width 62 height 21
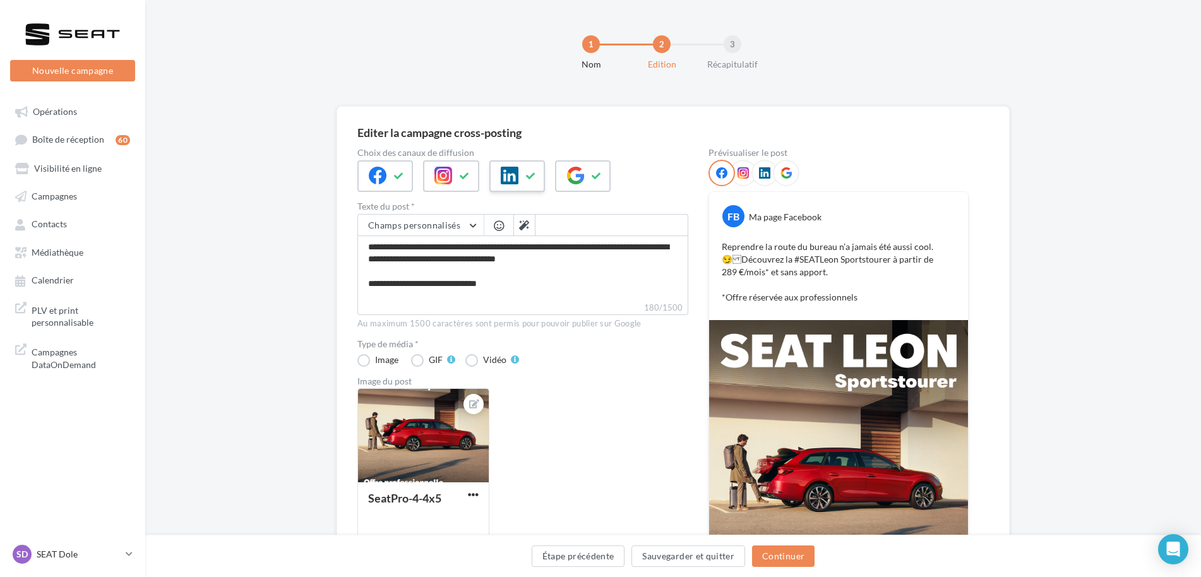
click at [519, 171] on div at bounding box center [517, 176] width 56 height 32
click at [790, 568] on div "Étape précédente Sauvegarder et quitter Continuer" at bounding box center [672, 558] width 1035 height 27
click at [801, 549] on button "Continuer" at bounding box center [783, 555] width 62 height 21
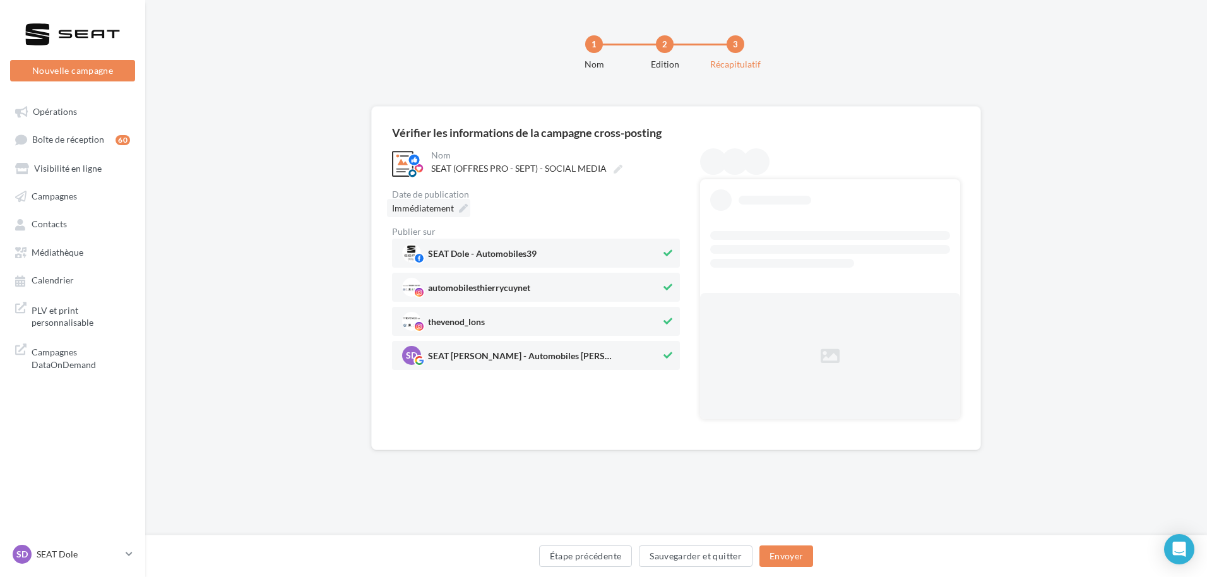
click at [453, 212] on span "Immédiatement" at bounding box center [423, 208] width 62 height 11
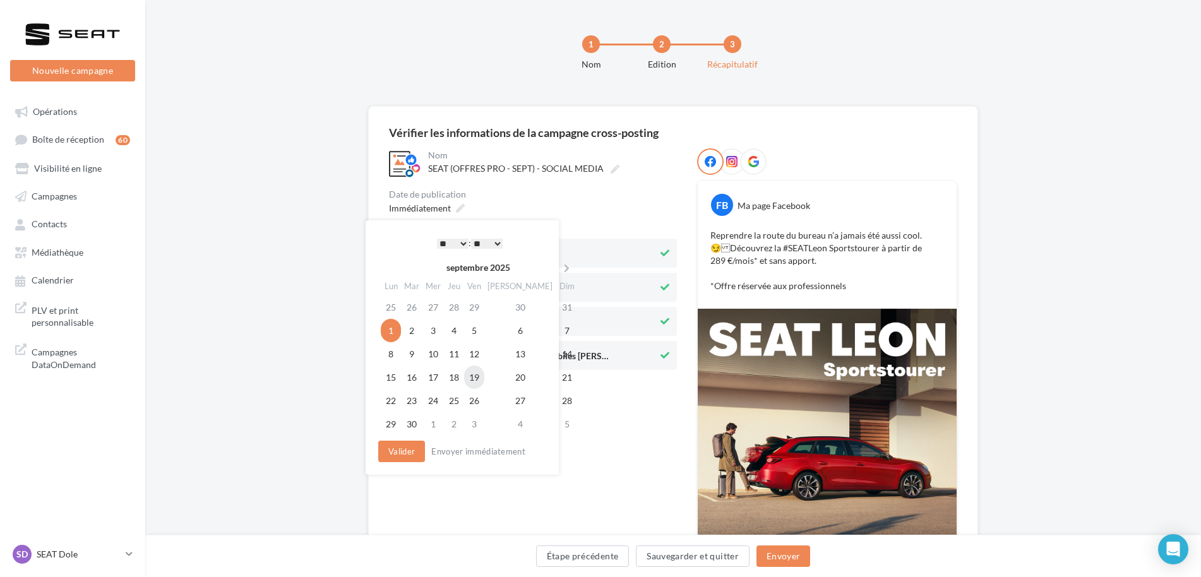
click at [484, 378] on td "19" at bounding box center [474, 377] width 20 height 23
click at [400, 455] on button "Valider" at bounding box center [398, 451] width 47 height 21
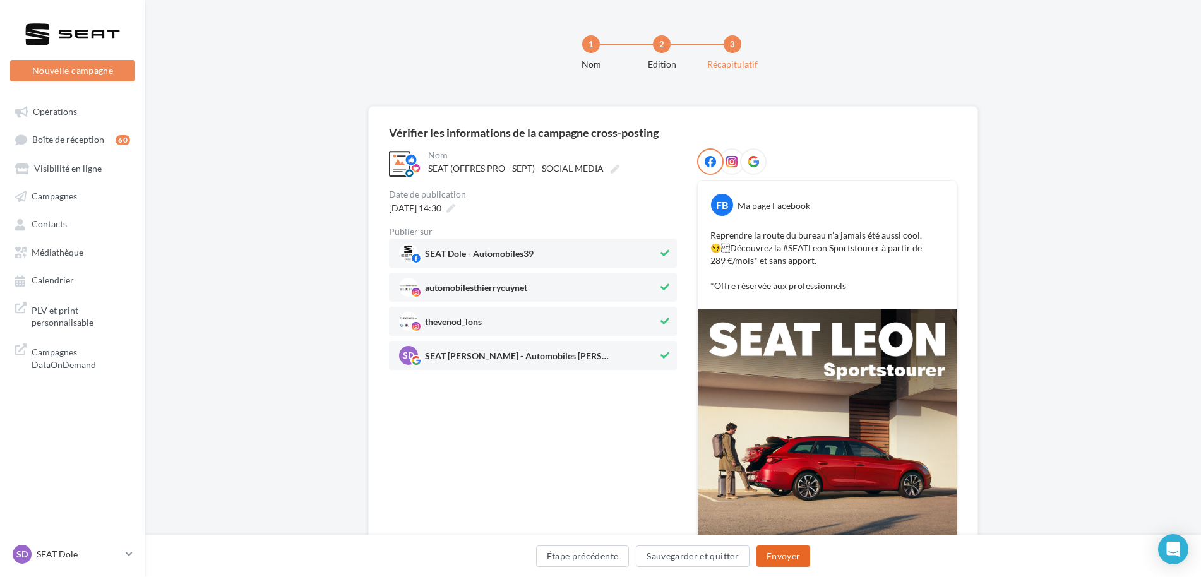
click at [792, 551] on button "Envoyer" at bounding box center [783, 555] width 54 height 21
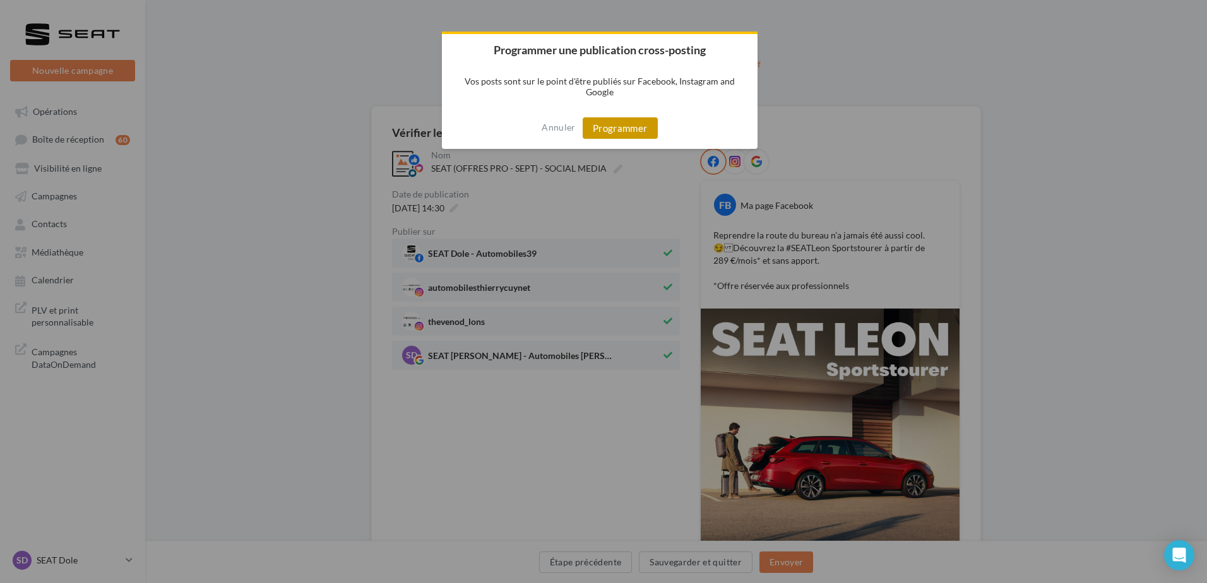
click at [626, 132] on button "Programmer" at bounding box center [620, 127] width 75 height 21
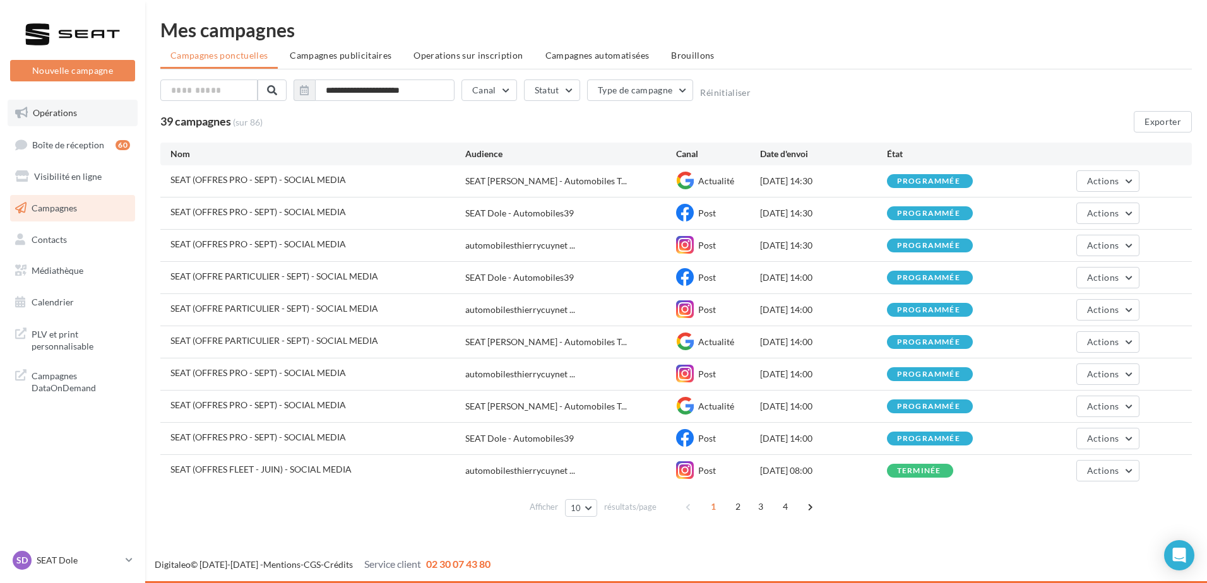
click at [62, 116] on span "Opérations" at bounding box center [55, 112] width 44 height 11
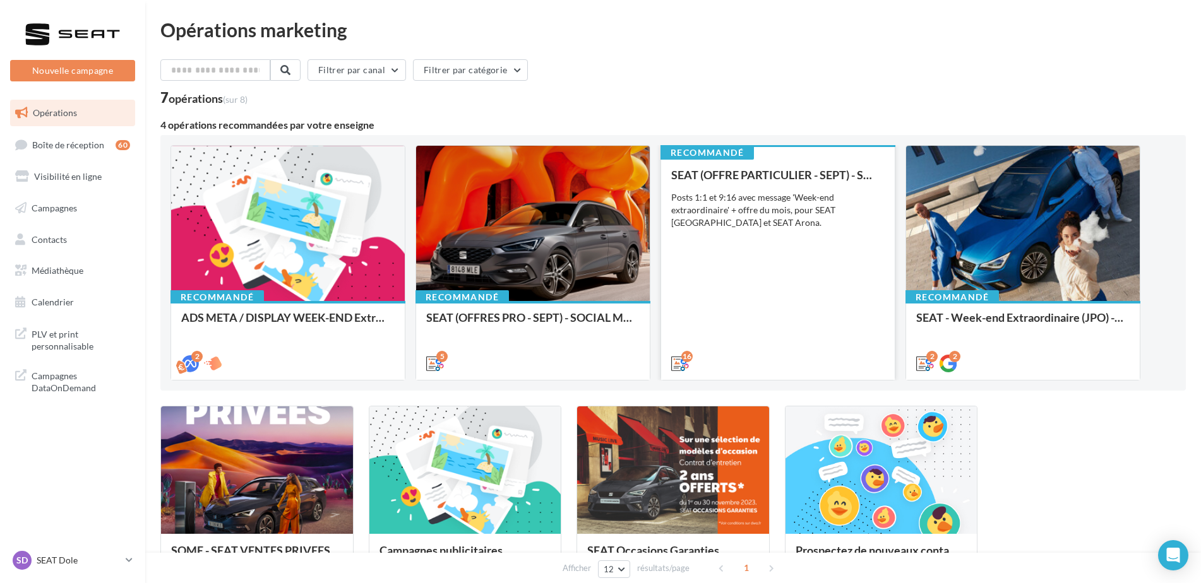
click at [848, 208] on div "Posts 1:1 et 9:16 avec message 'Week-end extraordinaire' + offre du mois, pour …" at bounding box center [777, 210] width 213 height 38
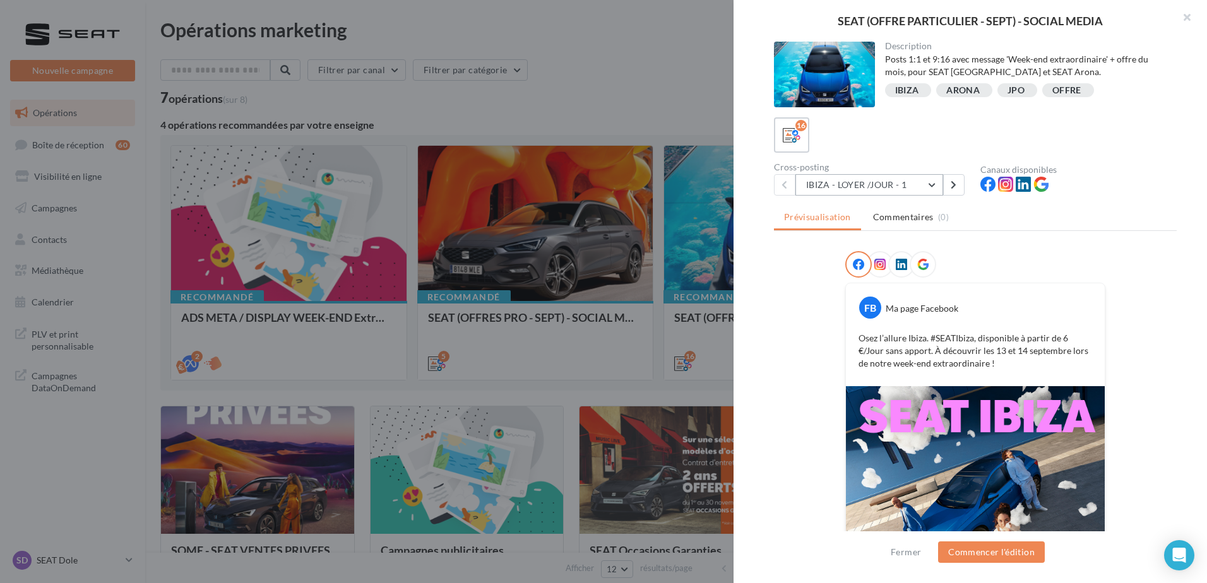
click at [877, 183] on button "IBIZA - LOYER /JOUR - 1" at bounding box center [869, 184] width 148 height 21
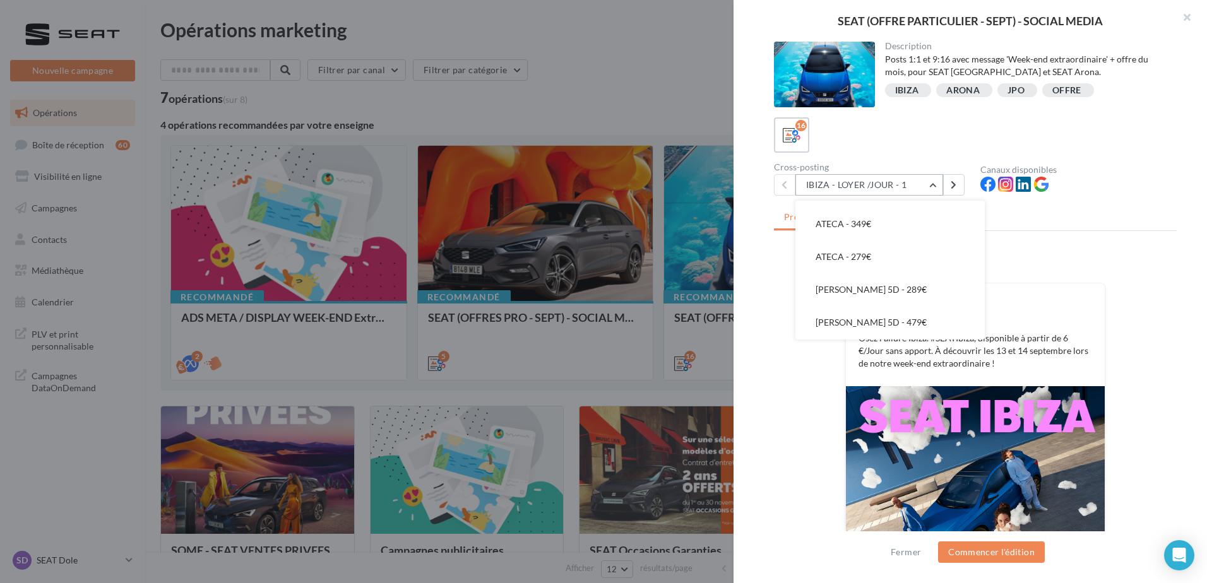
scroll to position [348, 0]
click at [869, 294] on button "ATECA - 279€" at bounding box center [889, 287] width 189 height 33
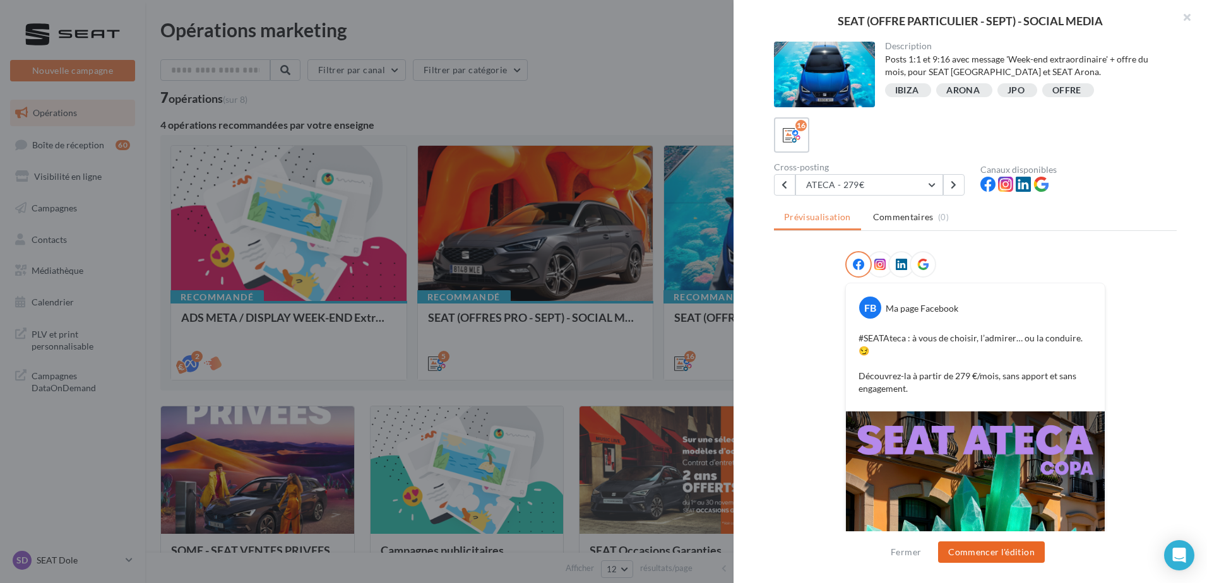
click at [1016, 553] on button "Commencer l'édition" at bounding box center [991, 552] width 107 height 21
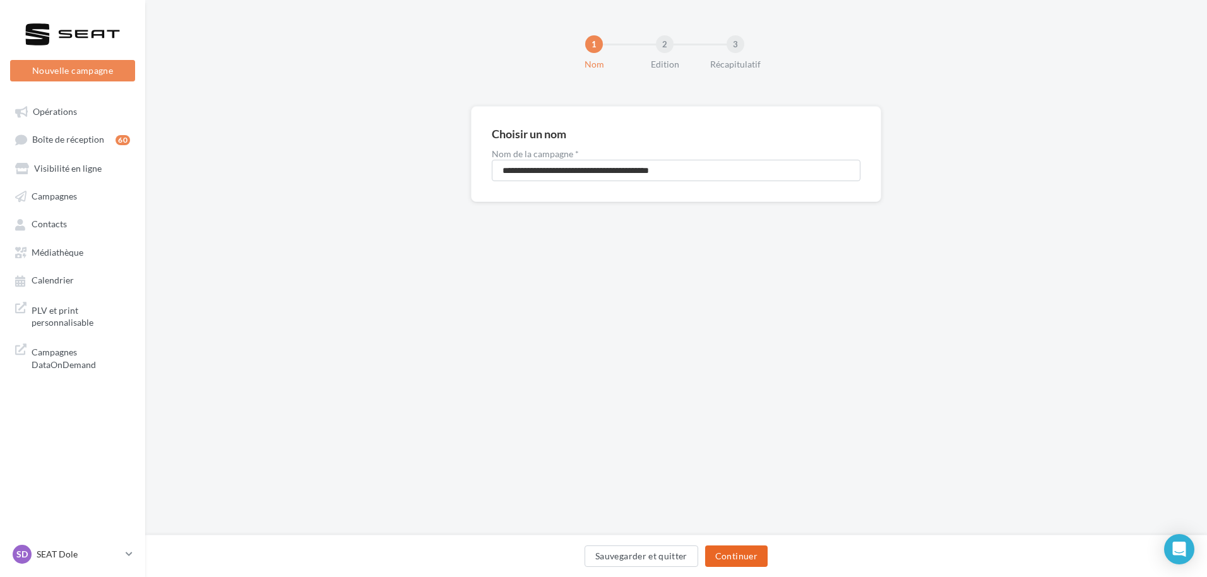
click at [740, 557] on button "Continuer" at bounding box center [736, 555] width 62 height 21
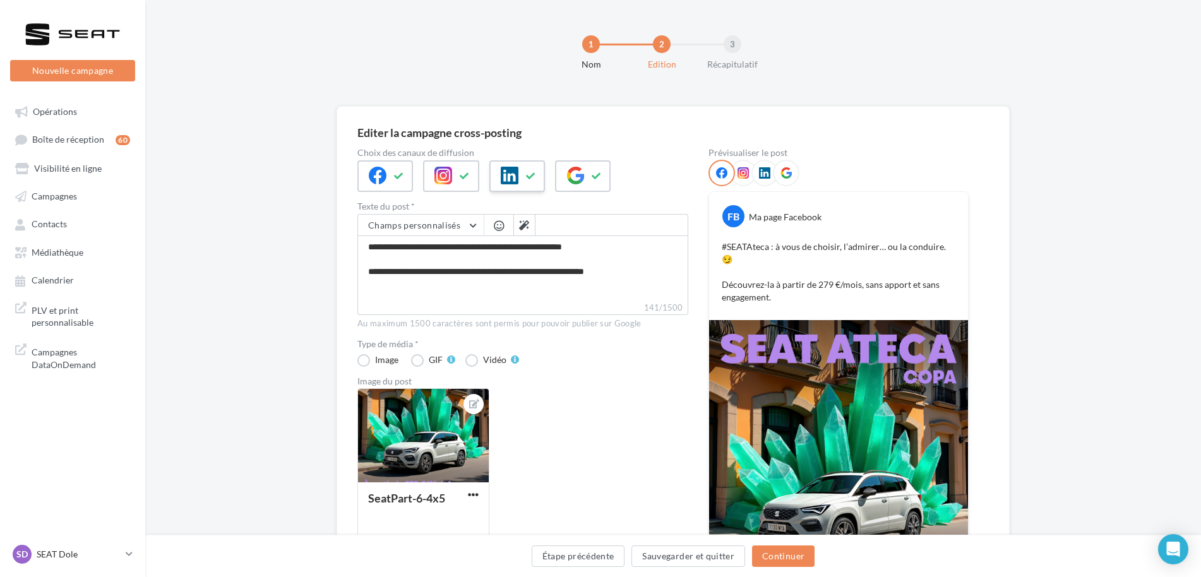
click at [516, 168] on icon at bounding box center [510, 176] width 18 height 18
click at [777, 550] on button "Continuer" at bounding box center [783, 555] width 62 height 21
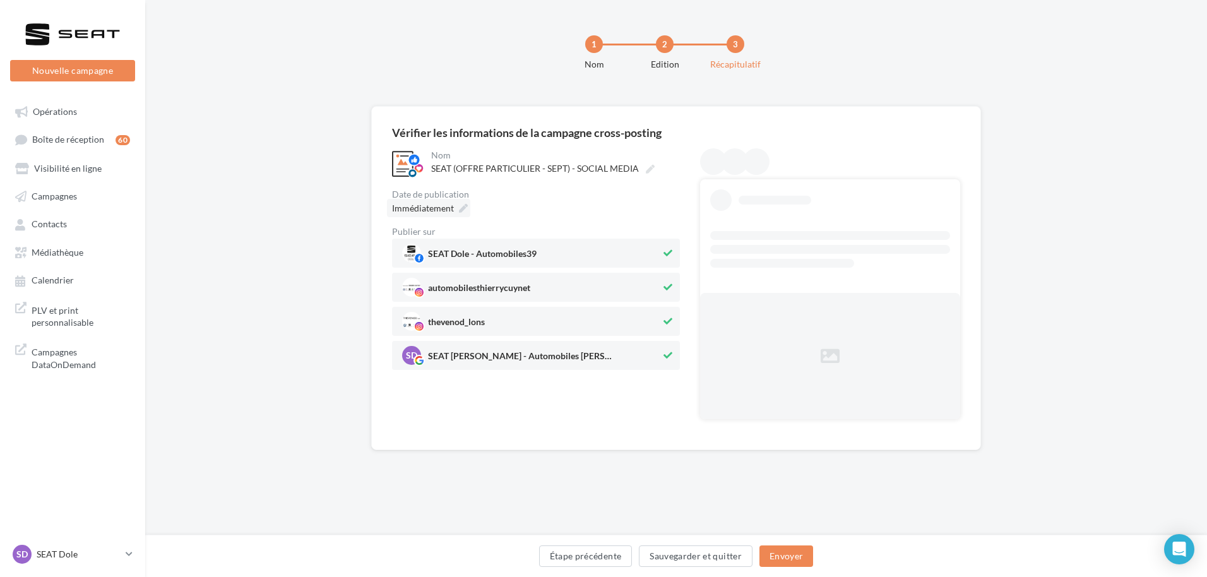
click at [455, 201] on div "Immédiatement" at bounding box center [428, 208] width 83 height 18
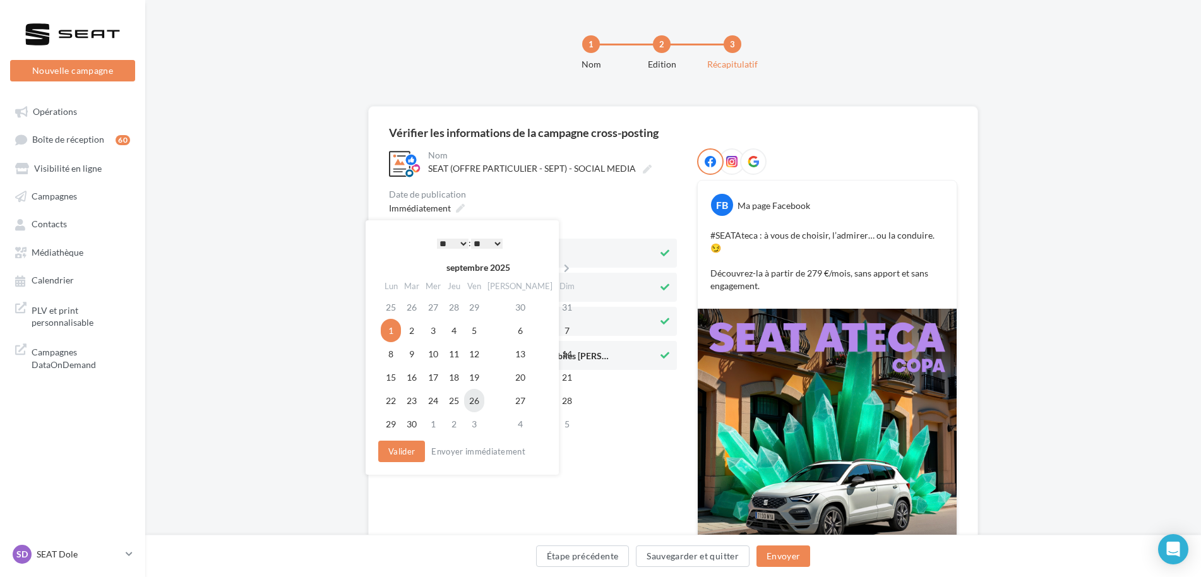
click at [484, 405] on td "26" at bounding box center [474, 400] width 20 height 23
click at [403, 460] on button "Valider" at bounding box center [398, 451] width 47 height 21
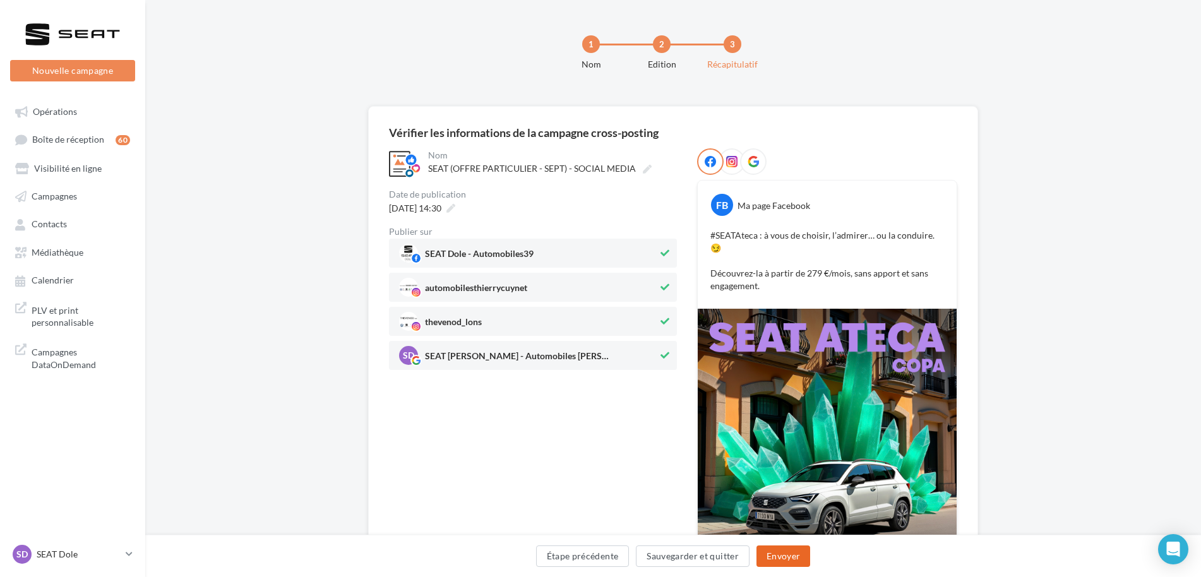
click at [780, 562] on button "Envoyer" at bounding box center [783, 555] width 54 height 21
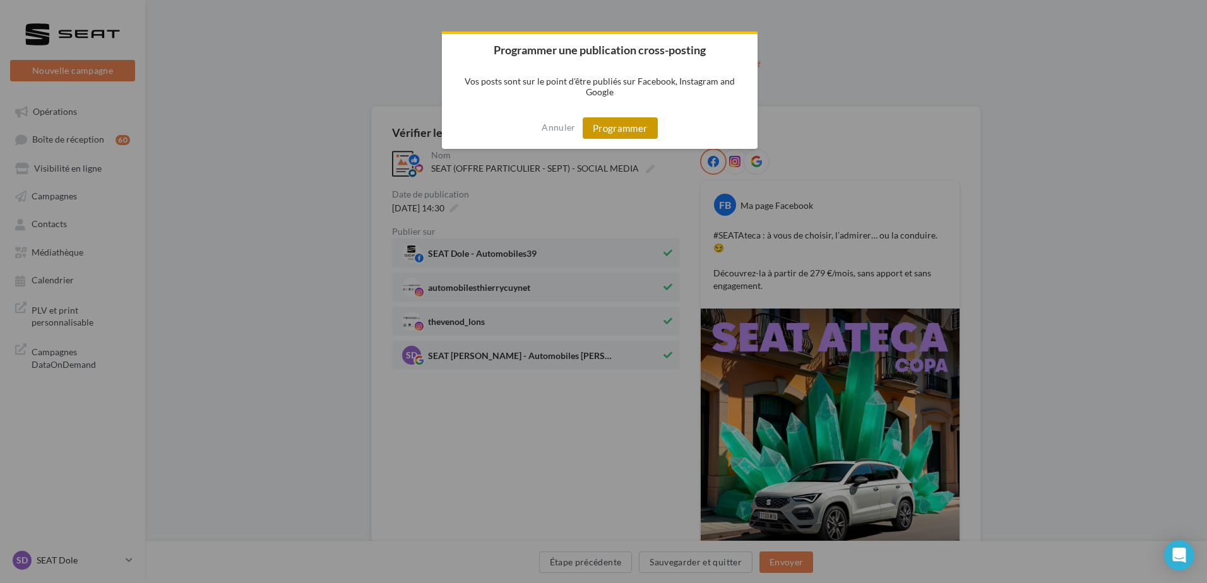
click at [626, 124] on button "Programmer" at bounding box center [620, 127] width 75 height 21
